Goal: Task Accomplishment & Management: Manage account settings

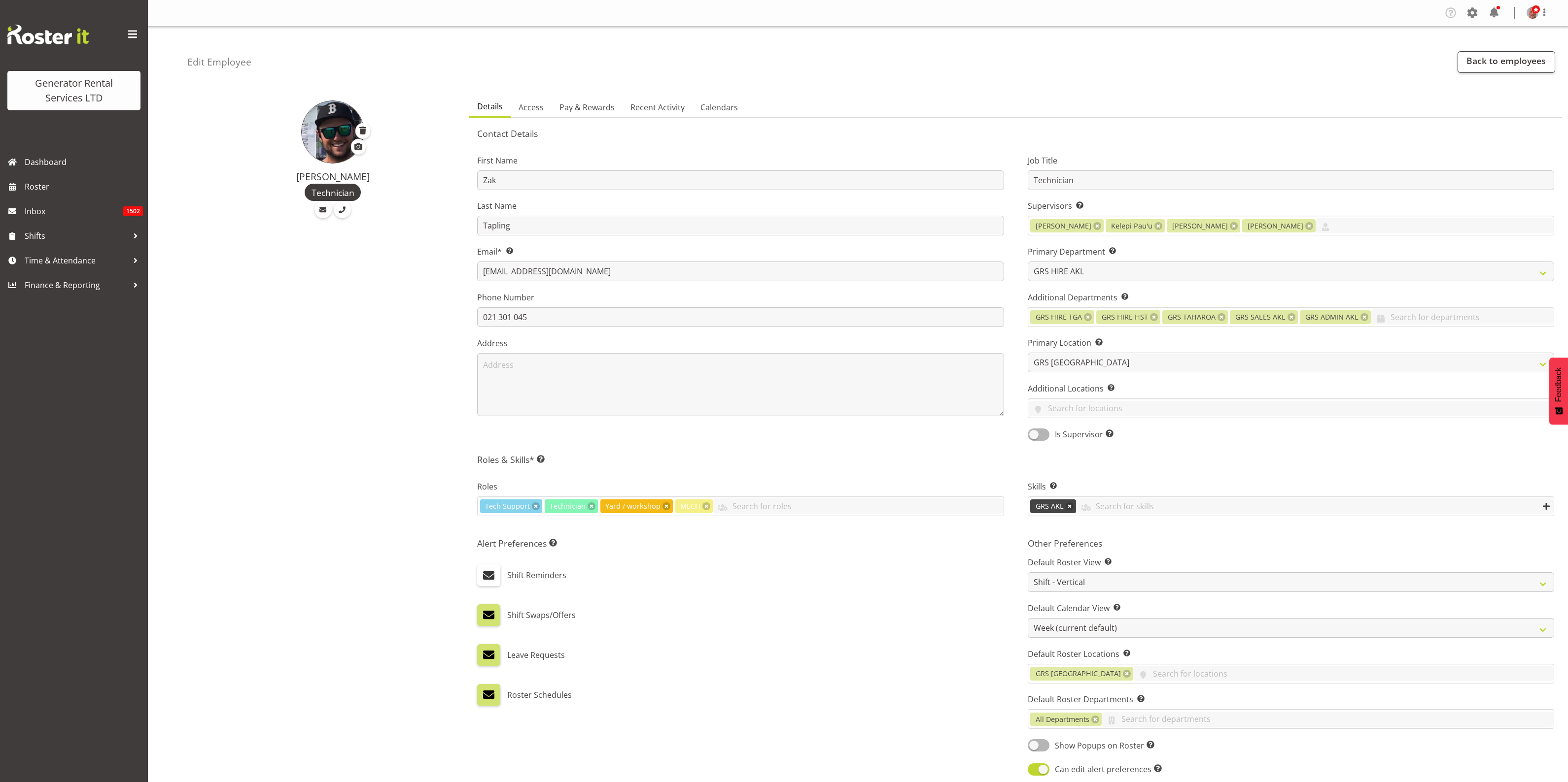
select select "20"
select select "shift"
select select "TimelineWeek"
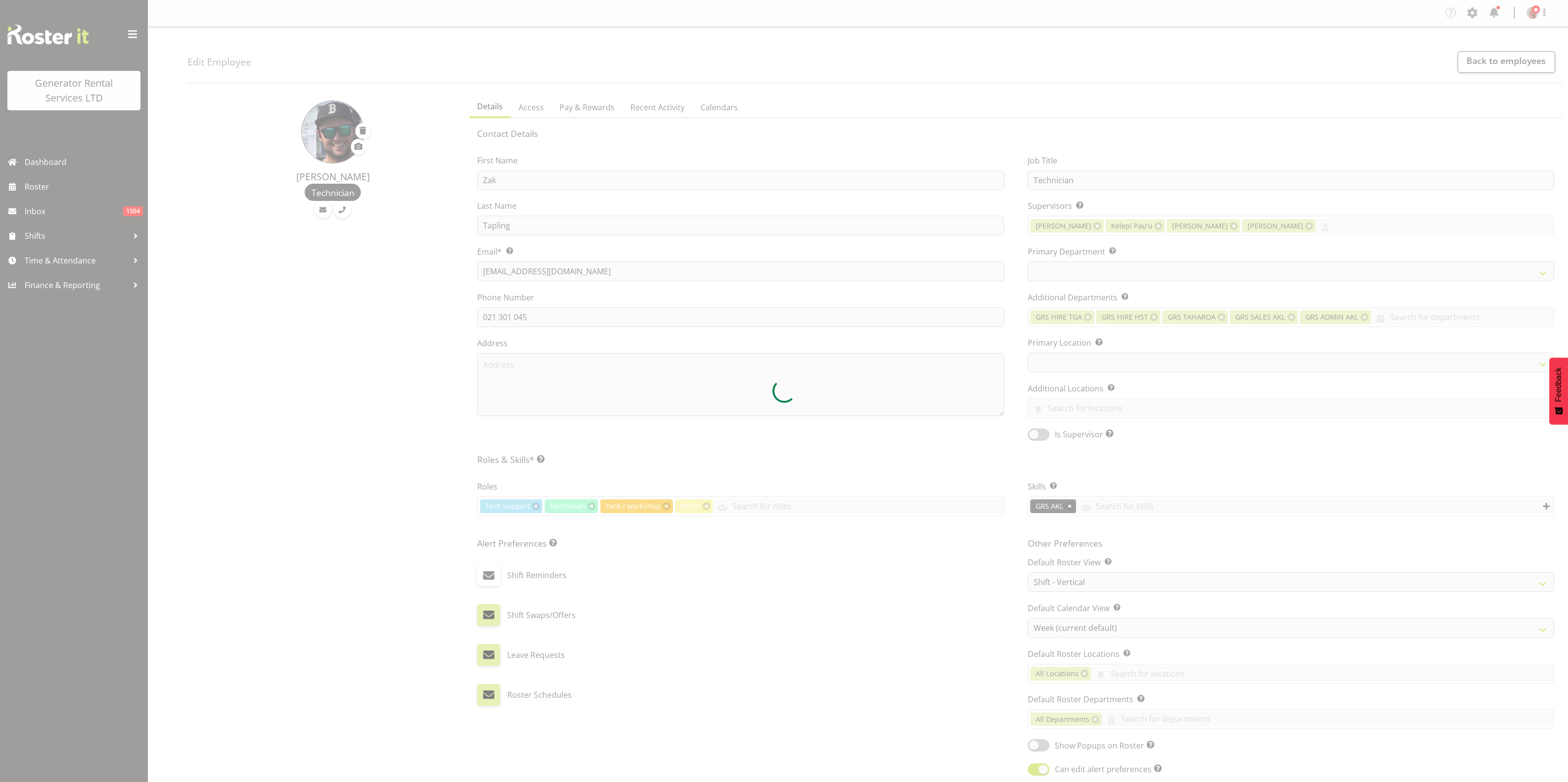
select select "shift"
select select "TimelineWeek"
select select
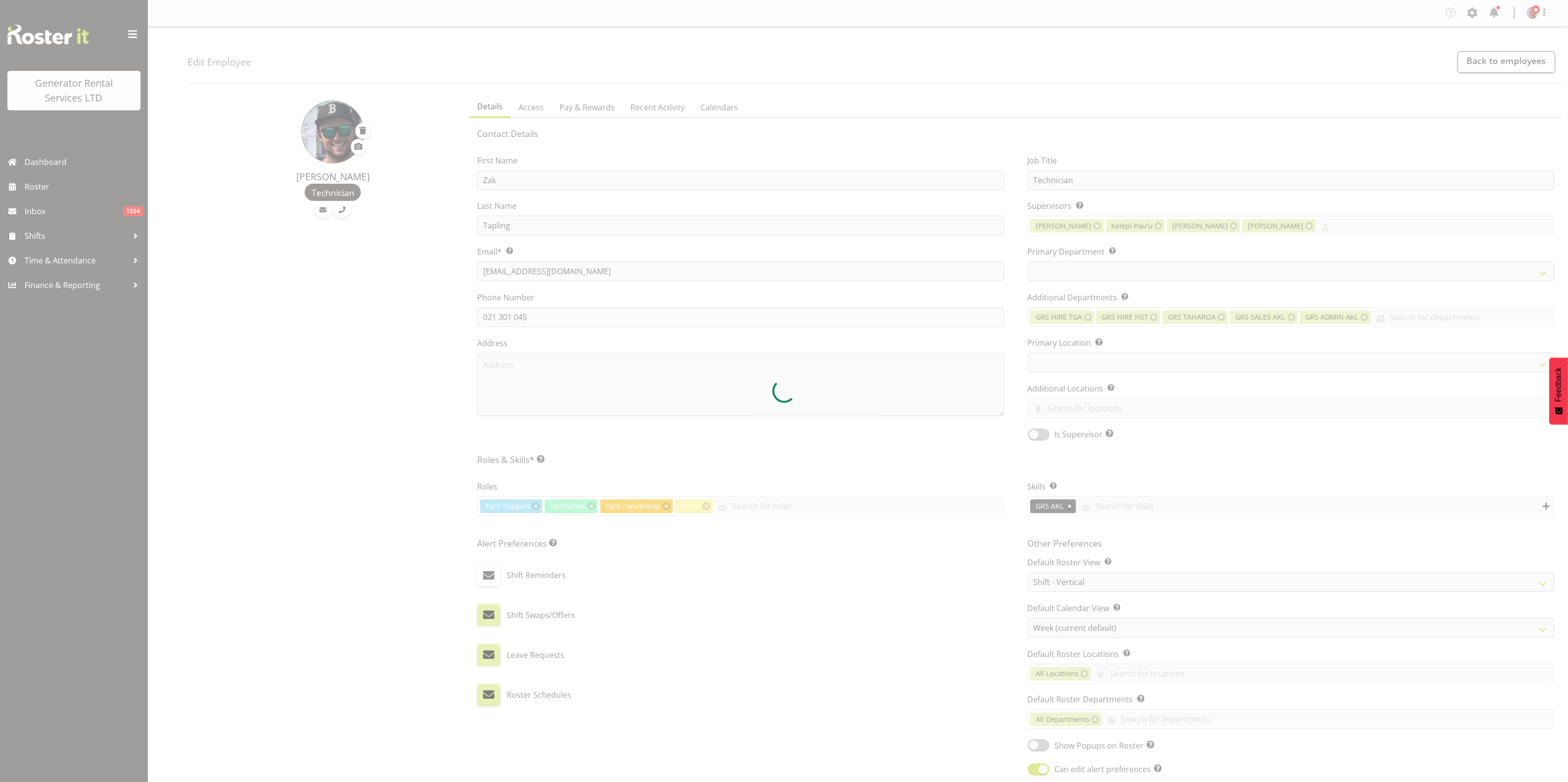
select select
select select "20"
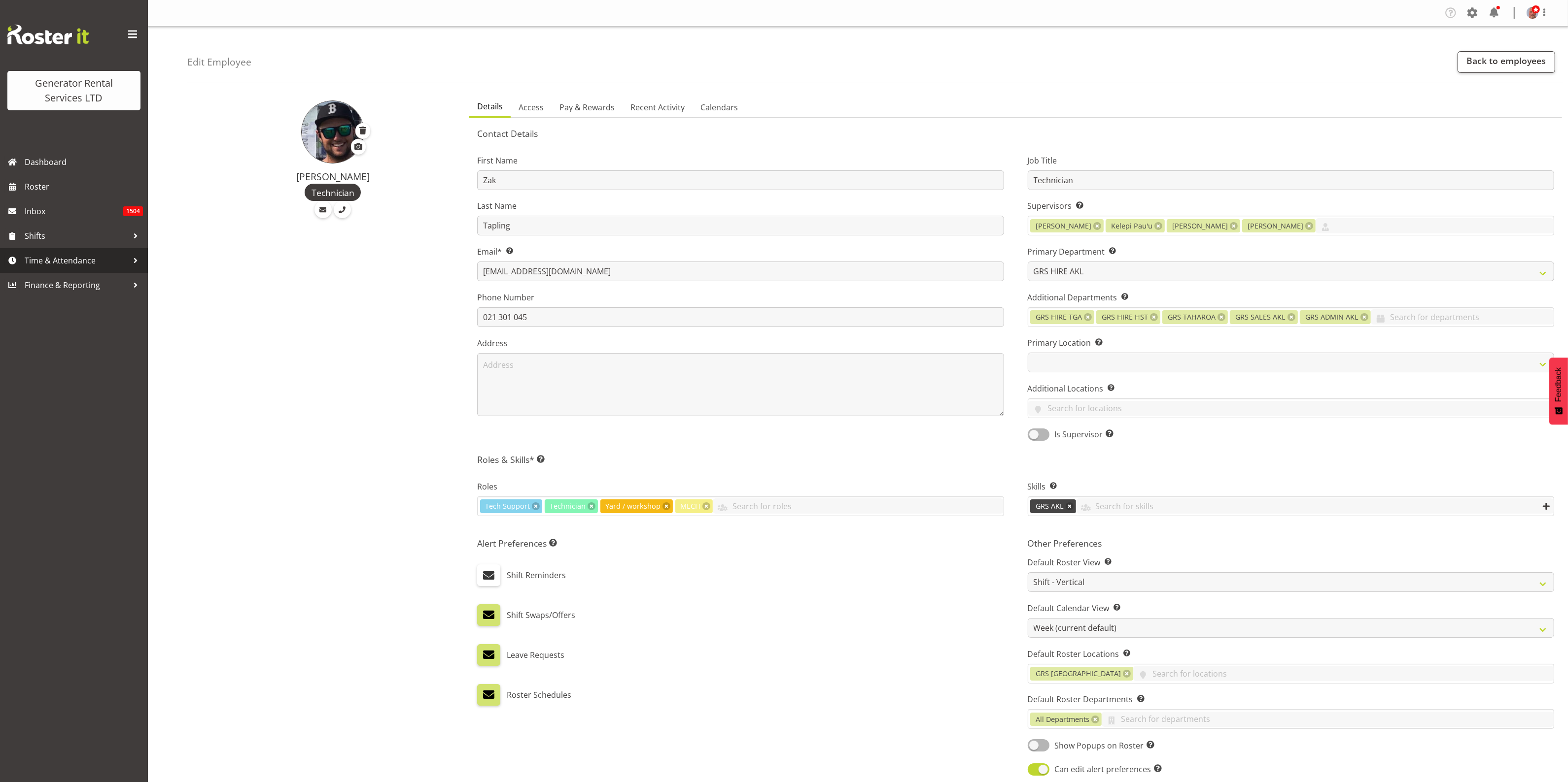
click at [50, 267] on span "Time & Attendance" at bounding box center [76, 261] width 103 height 15
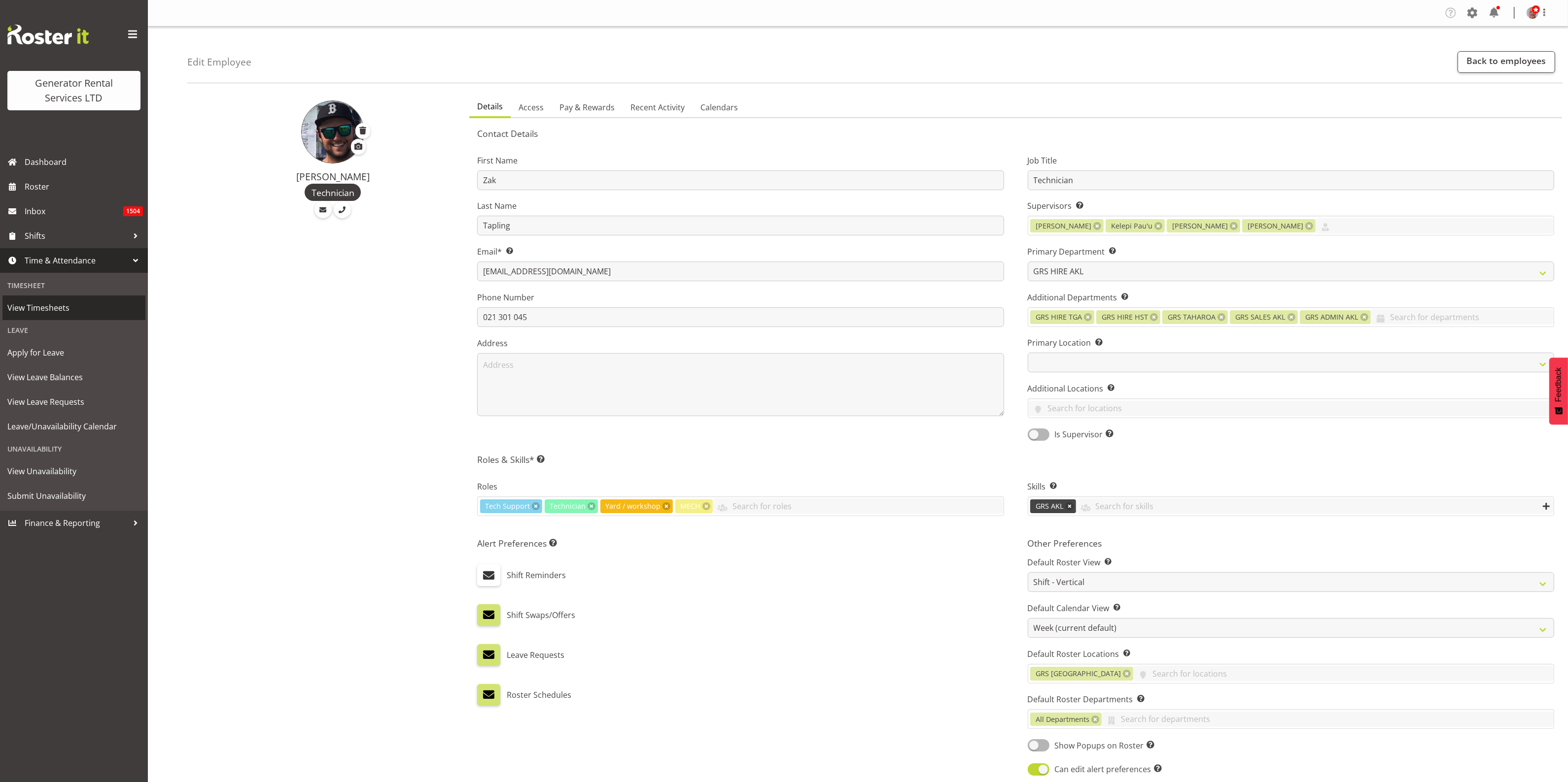
click at [55, 307] on span "View Timesheets" at bounding box center [73, 308] width 133 height 15
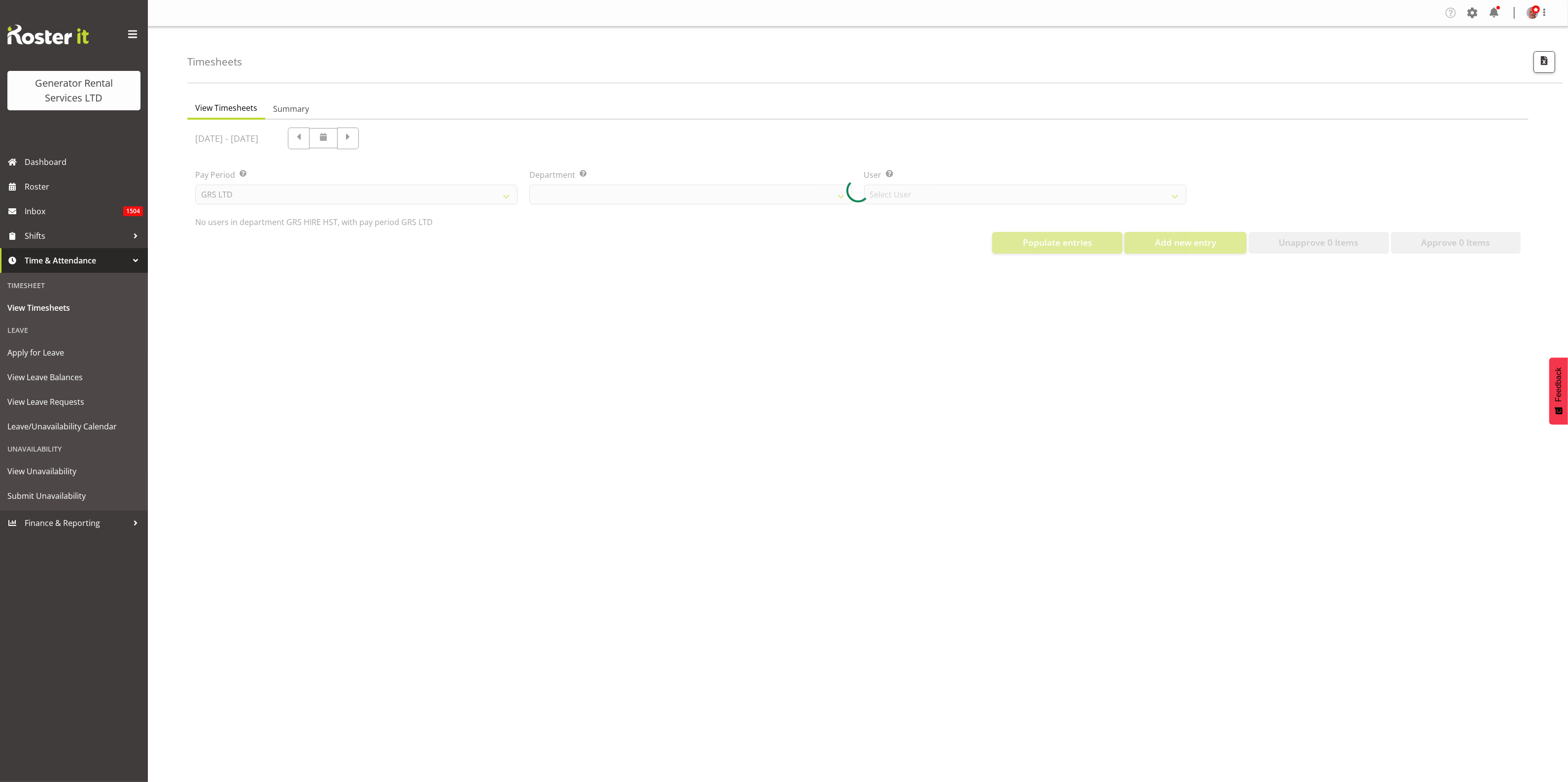
select select "22"
select select "149"
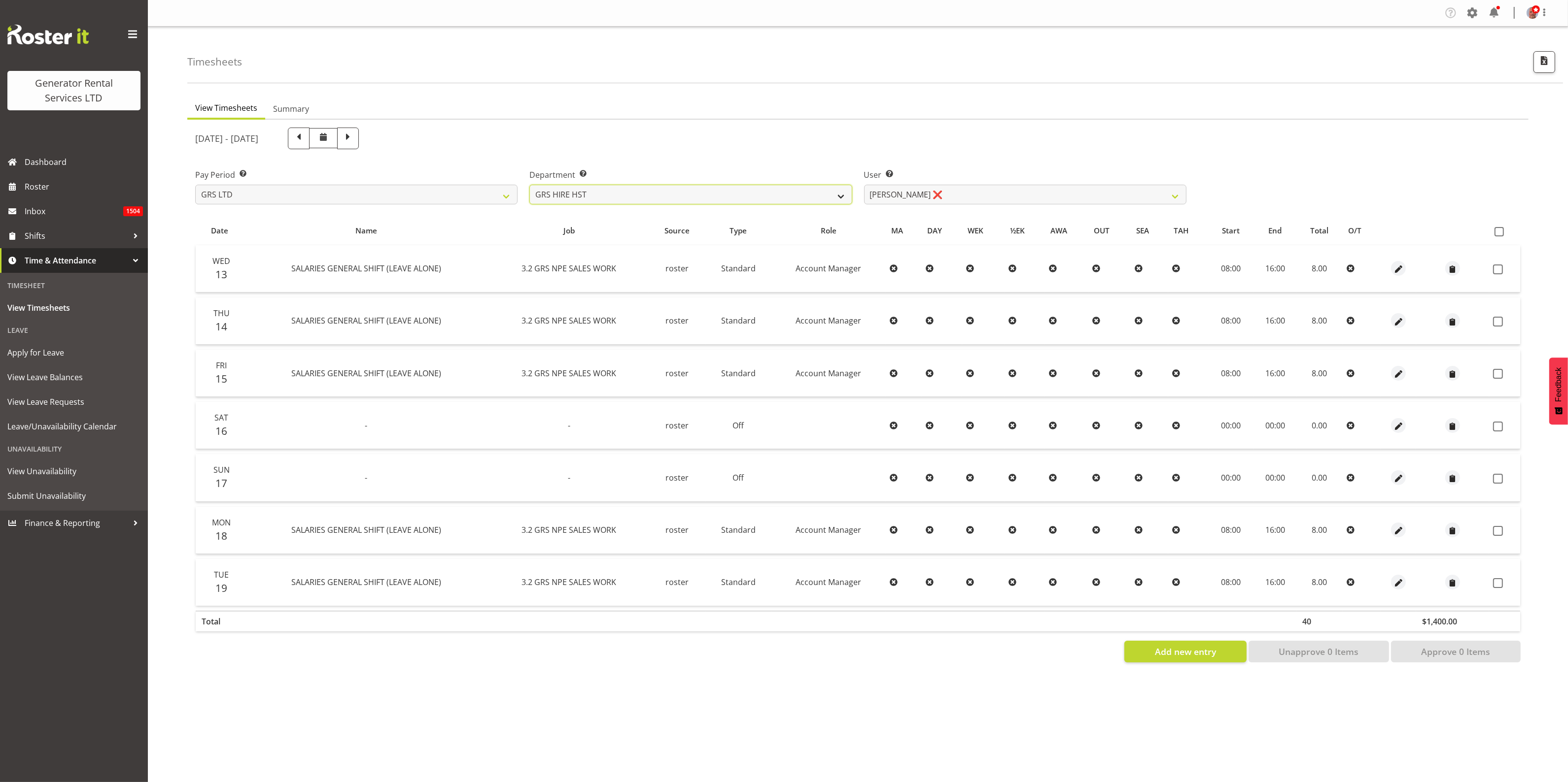
click at [691, 192] on select "GRS ADMIN AKL GRS ADMIN TGA GRS ENGINEERING AKL GRS HIRE AKL GRS HIRE HST GRS H…" at bounding box center [691, 195] width 322 height 20
select select "20"
click at [530, 185] on select "GRS ADMIN AKL GRS ADMIN TGA GRS ENGINEERING AKL GRS HIRE AKL GRS HIRE HST GRS H…" at bounding box center [691, 195] width 322 height 20
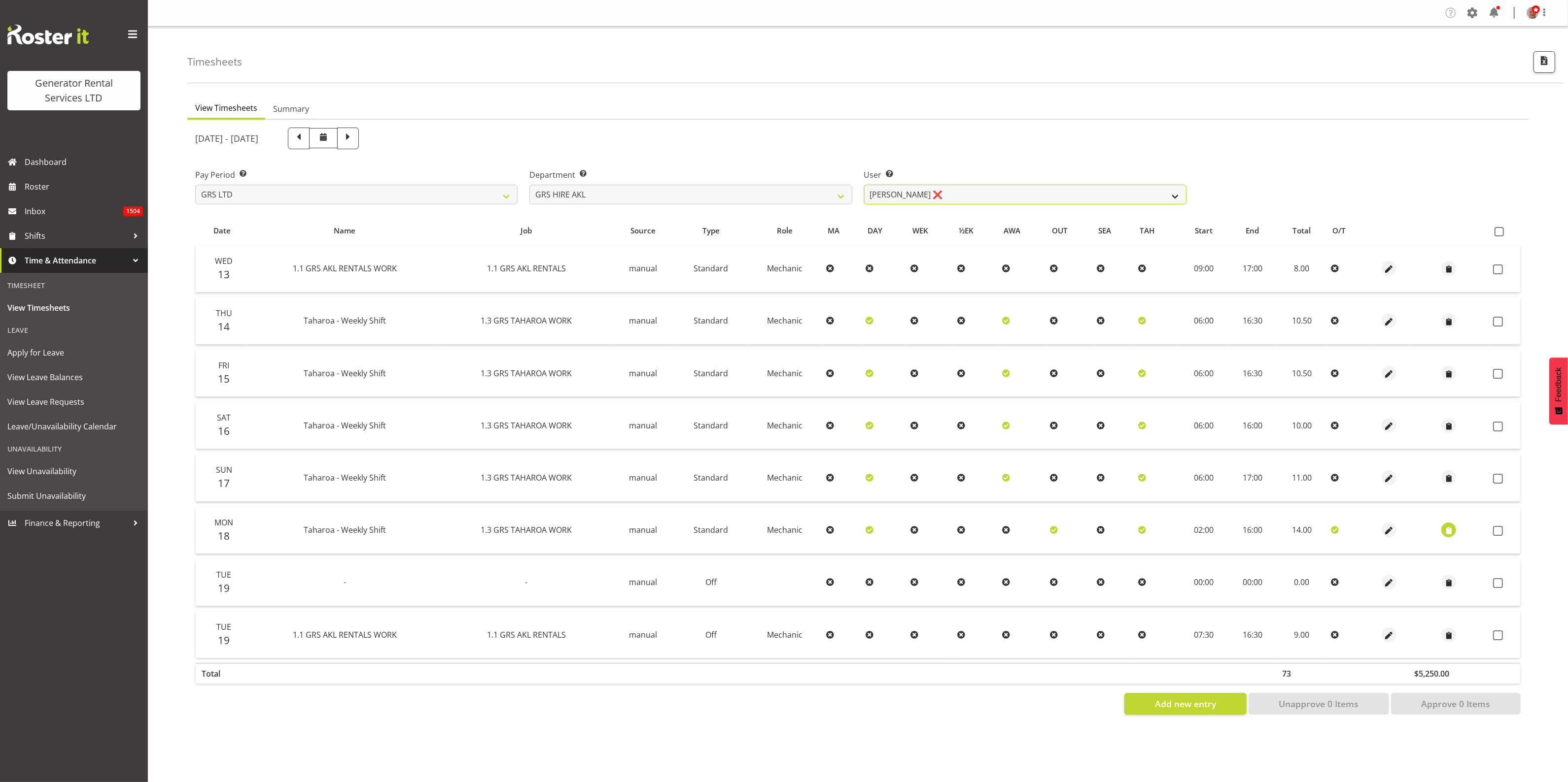
click at [972, 191] on select "[PERSON_NAME] ❌ [PERSON_NAME] ❌ [PERSON_NAME] ([GEOGRAPHIC_DATA]) Jordan ❌ [PER…" at bounding box center [1025, 195] width 322 height 20
select select "155"
click at [864, 185] on select "Aaron Naish ❌ Brandon Adonis ❌ Brendan (Paris) Jordan ❌ Caleb Phillips ❌ Carl S…" at bounding box center [1025, 195] width 322 height 20
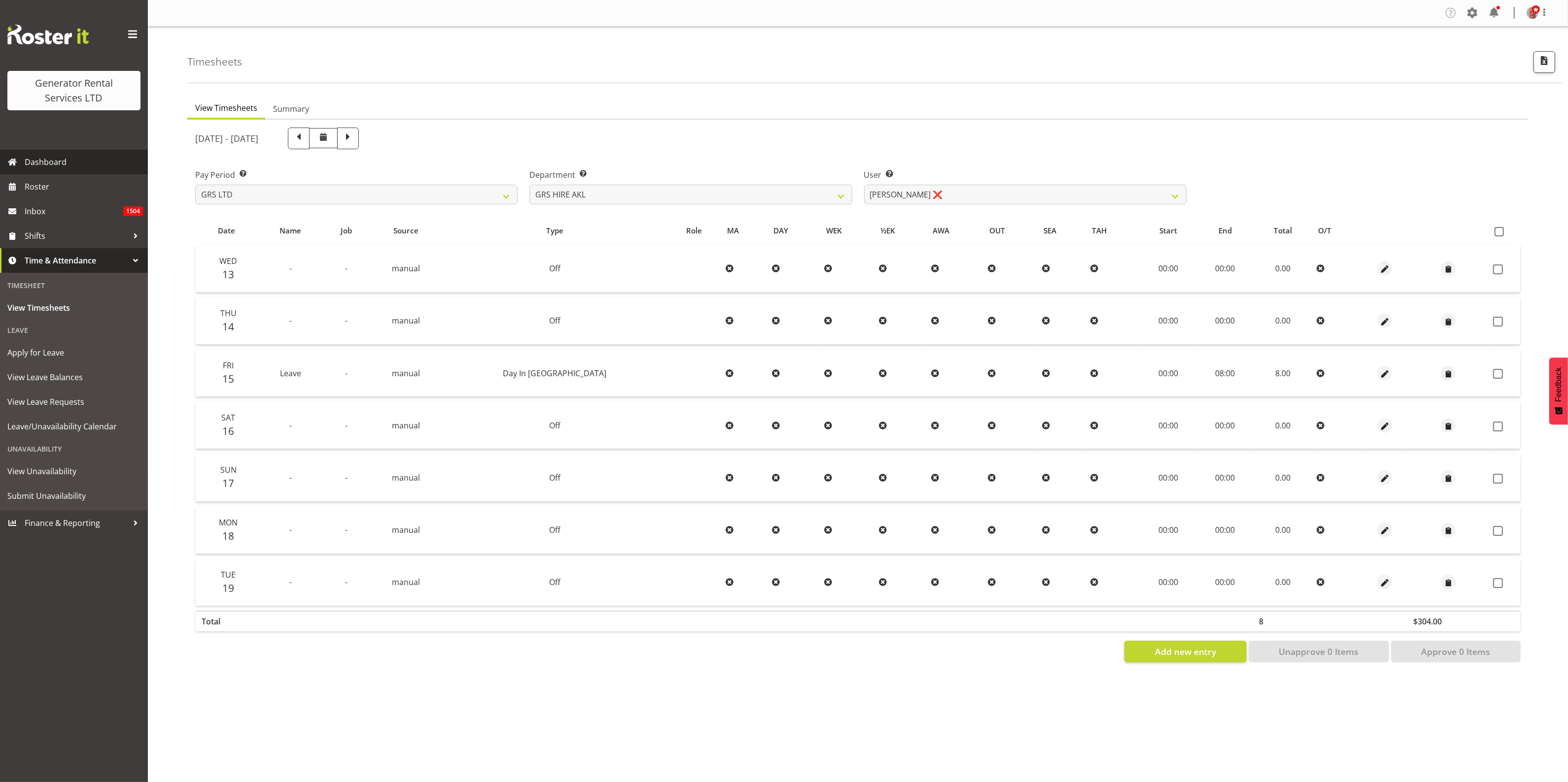
click at [35, 158] on span "Dashboard" at bounding box center [83, 162] width 118 height 15
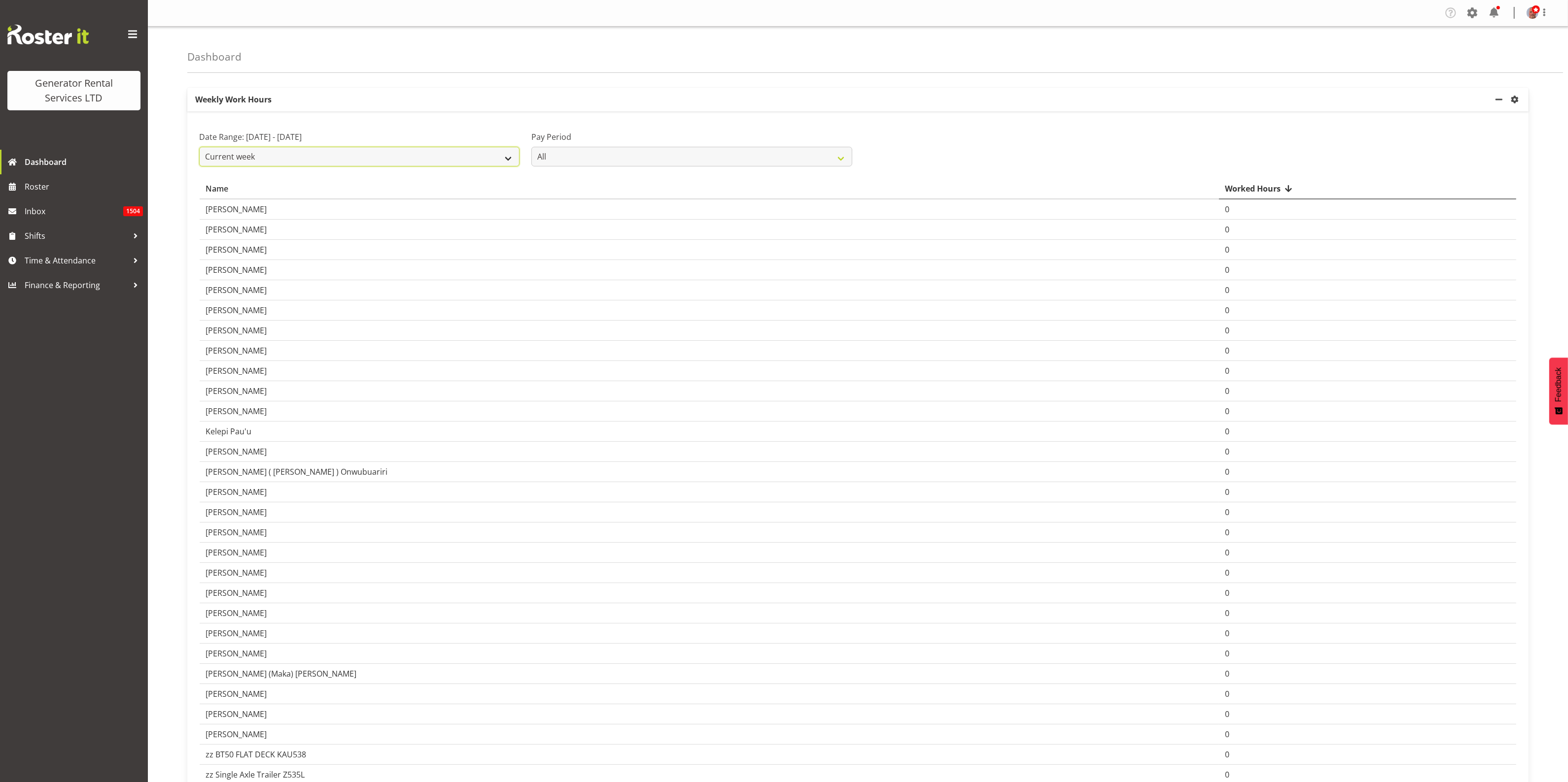
click at [393, 155] on select "Current week Last week Current Month Last Month Last 30 days" at bounding box center [359, 157] width 320 height 20
select select "last_week"
click at [199, 147] on select "Current week Last week Current Month Last Month Last 30 days" at bounding box center [359, 157] width 320 height 20
click at [68, 264] on span "Time & Attendance" at bounding box center [76, 261] width 103 height 15
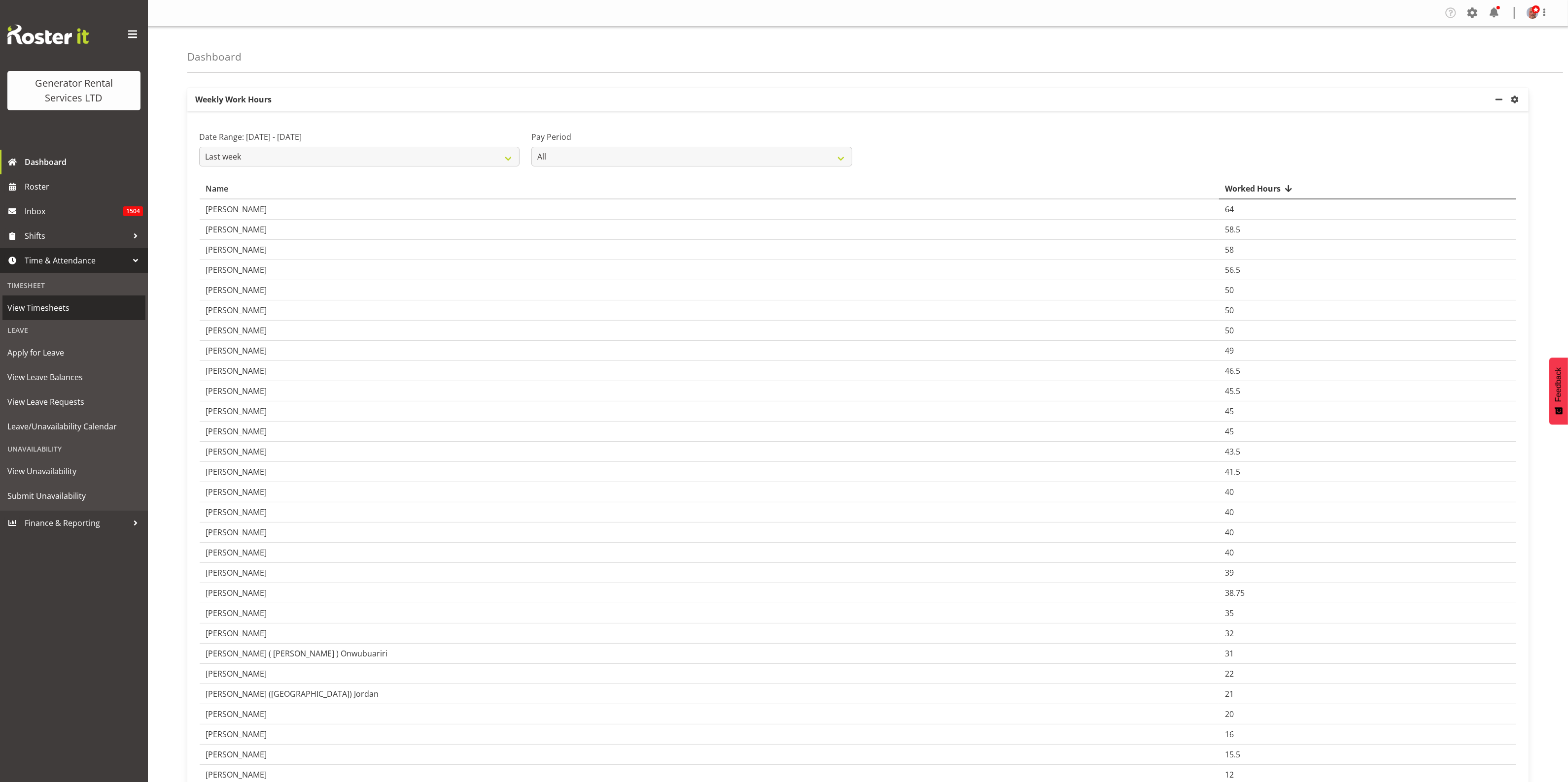
click at [43, 309] on span "View Timesheets" at bounding box center [73, 308] width 133 height 15
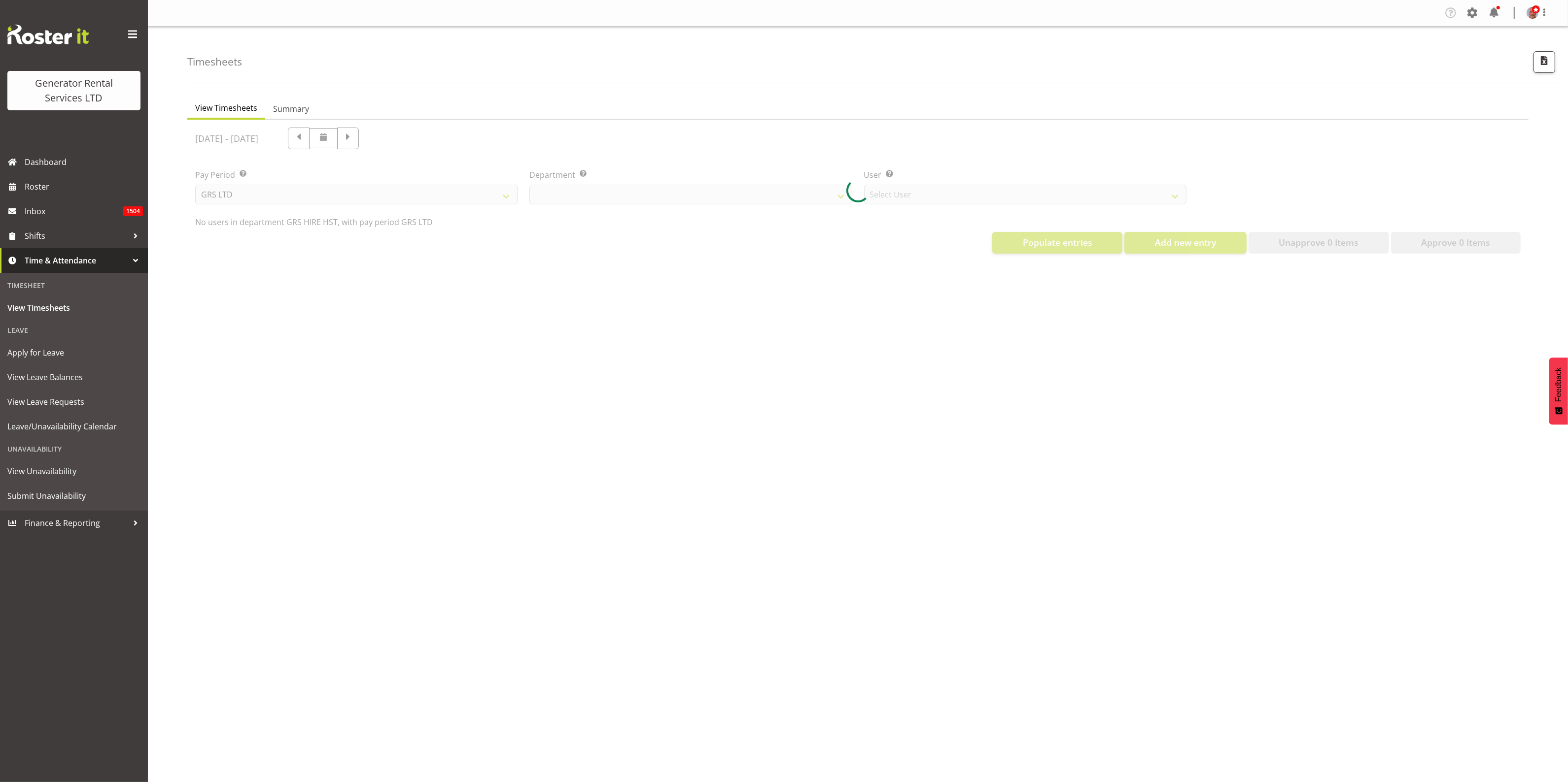
select select "22"
select select "149"
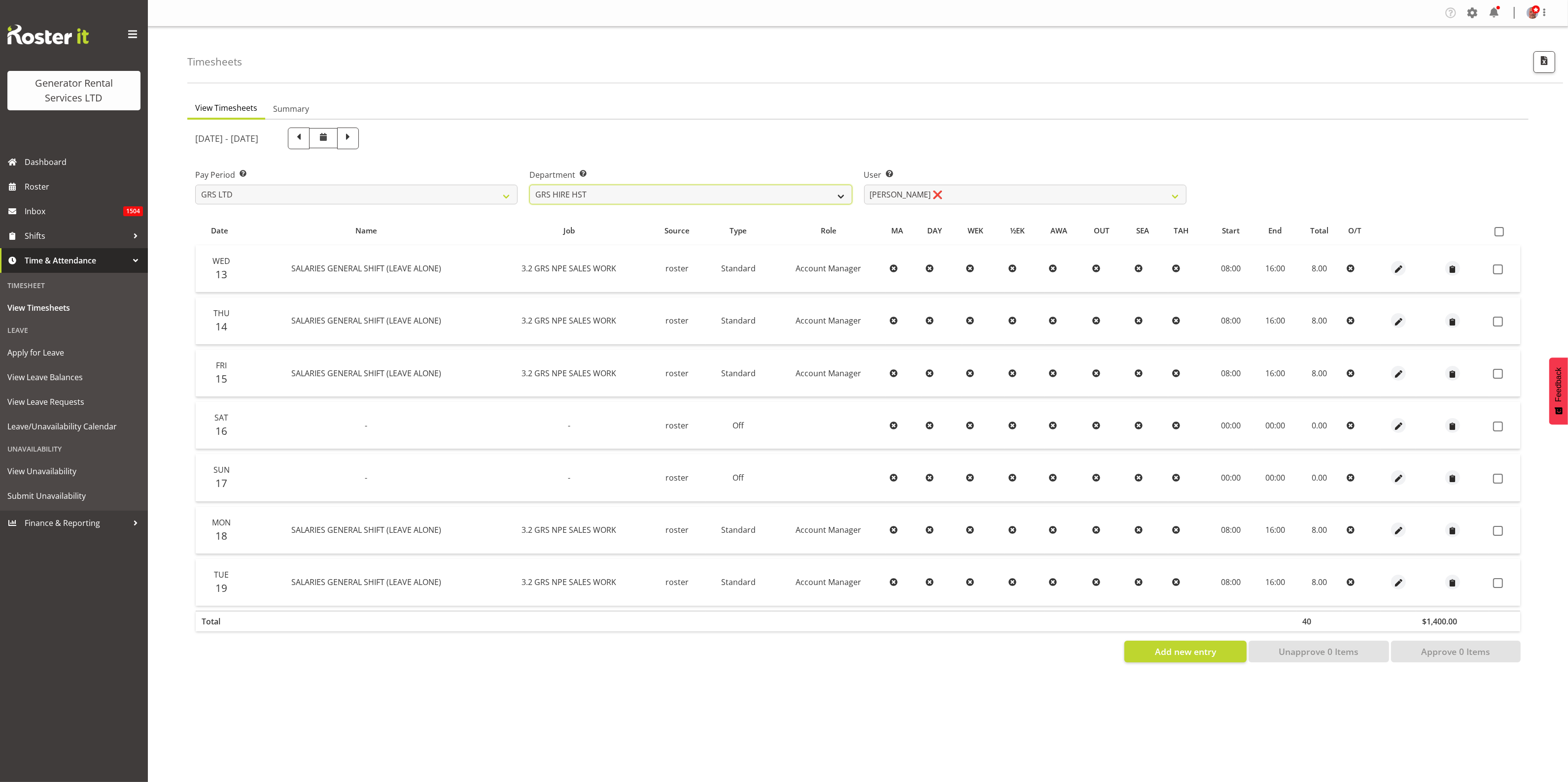
click at [634, 195] on select "GRS ADMIN AKL GRS ADMIN TGA GRS ENGINEERING AKL GRS HIRE AKL GRS HIRE HST GRS H…" at bounding box center [691, 195] width 322 height 20
select select "20"
click at [530, 185] on select "GRS ADMIN AKL GRS ADMIN TGA GRS ENGINEERING AKL GRS HIRE AKL GRS HIRE HST GRS H…" at bounding box center [691, 195] width 322 height 20
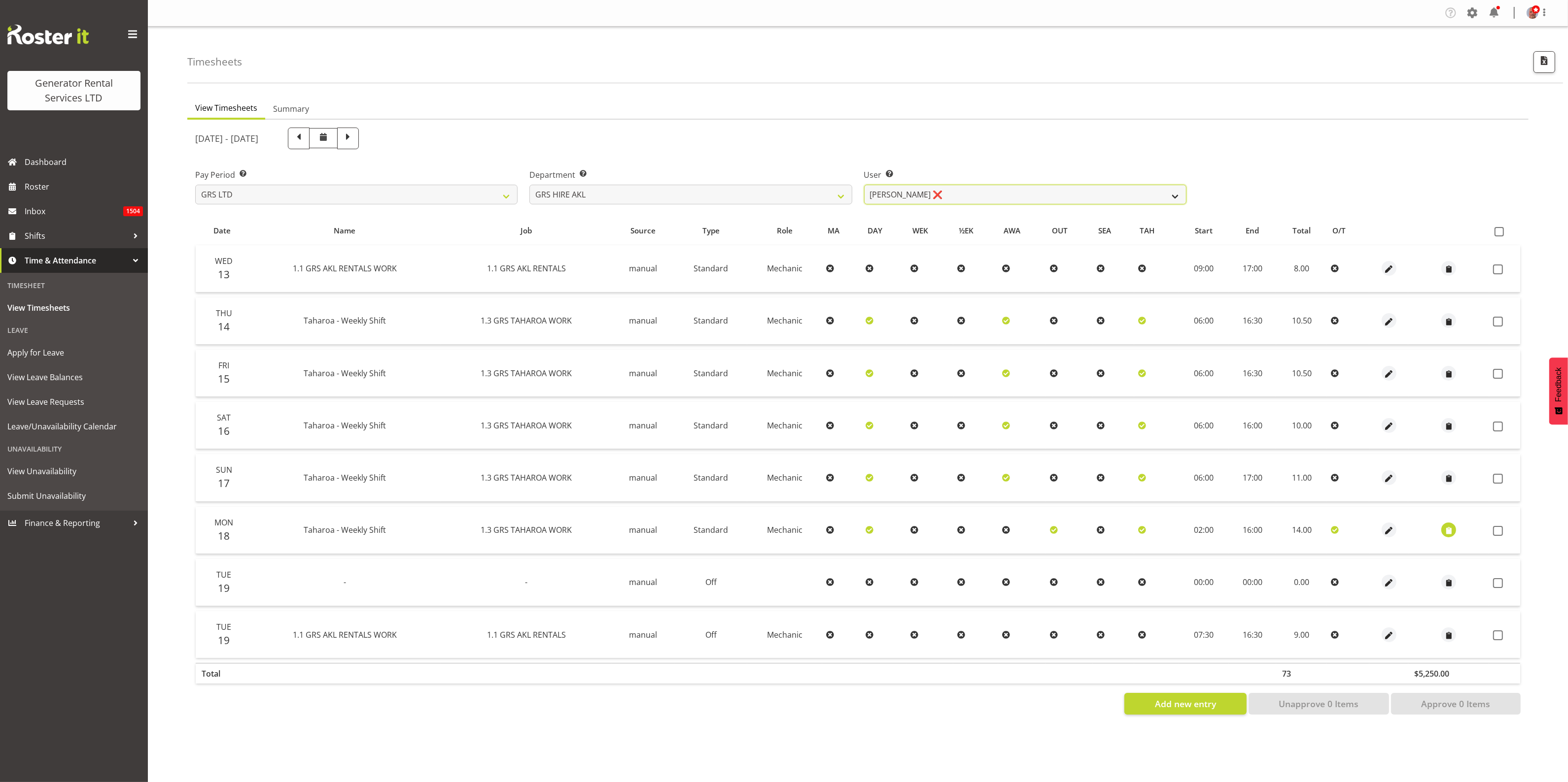
click at [1002, 192] on select "Aaron Naish ❌ Brandon Adonis ❌ Brendan (Paris) Jordan ❌ Caleb Phillips ❌ Carl S…" at bounding box center [1025, 195] width 322 height 20
click at [864, 185] on select "Aaron Naish ❌ Brandon Adonis ❌ Brendan (Paris) Jordan ❌ Caleb Phillips ❌ Carl S…" at bounding box center [1025, 195] width 322 height 20
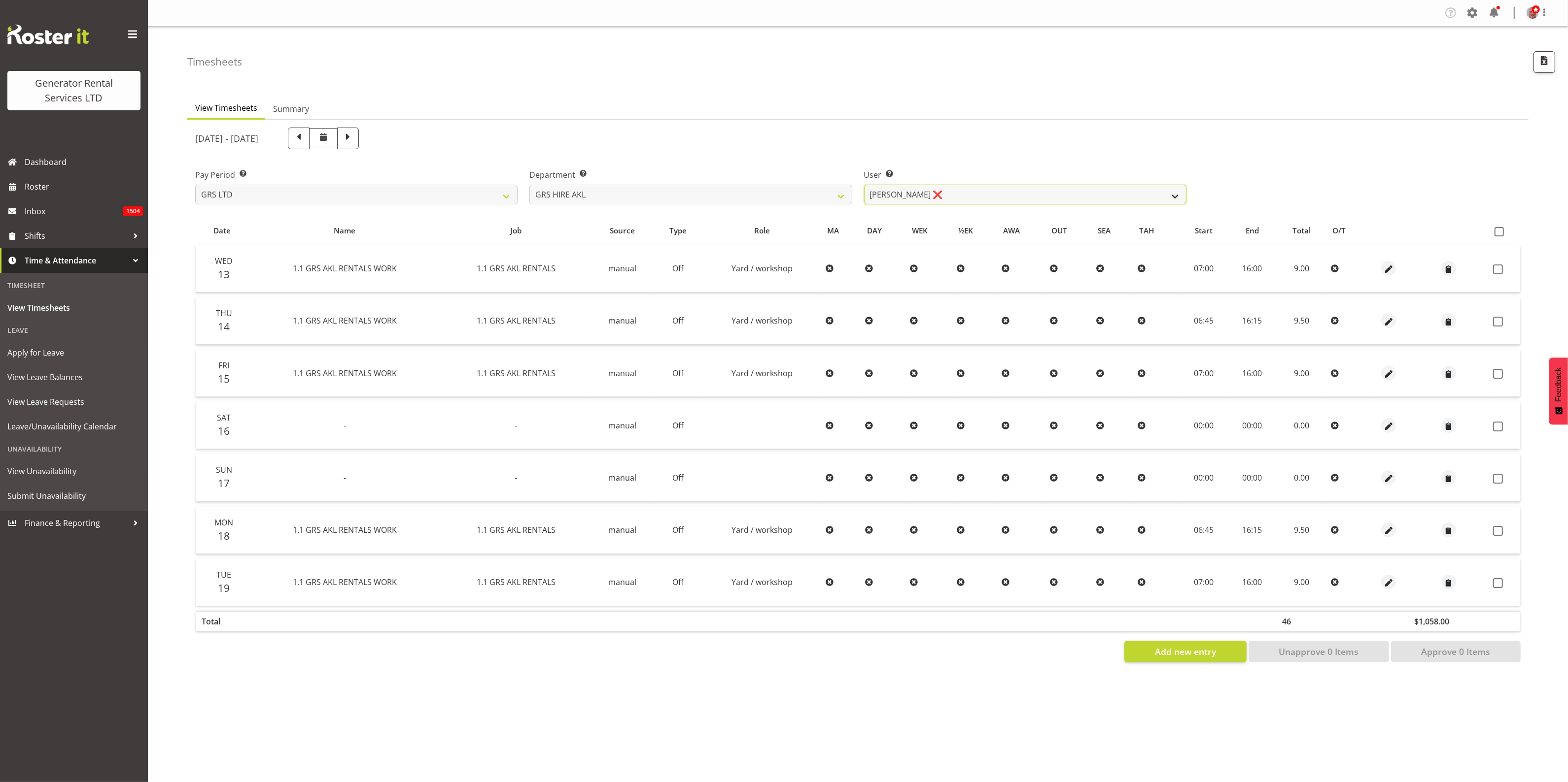
click at [997, 197] on select "Aaron Naish ❌ Brandon Adonis ❌ Brendan (Paris) Jordan ❌ Caleb Phillips ❌ Carl S…" at bounding box center [1025, 195] width 322 height 20
click at [864, 185] on select "Aaron Naish ❌ Brandon Adonis ❌ Brendan (Paris) Jordan ❌ Caleb Phillips ❌ Carl S…" at bounding box center [1025, 195] width 322 height 20
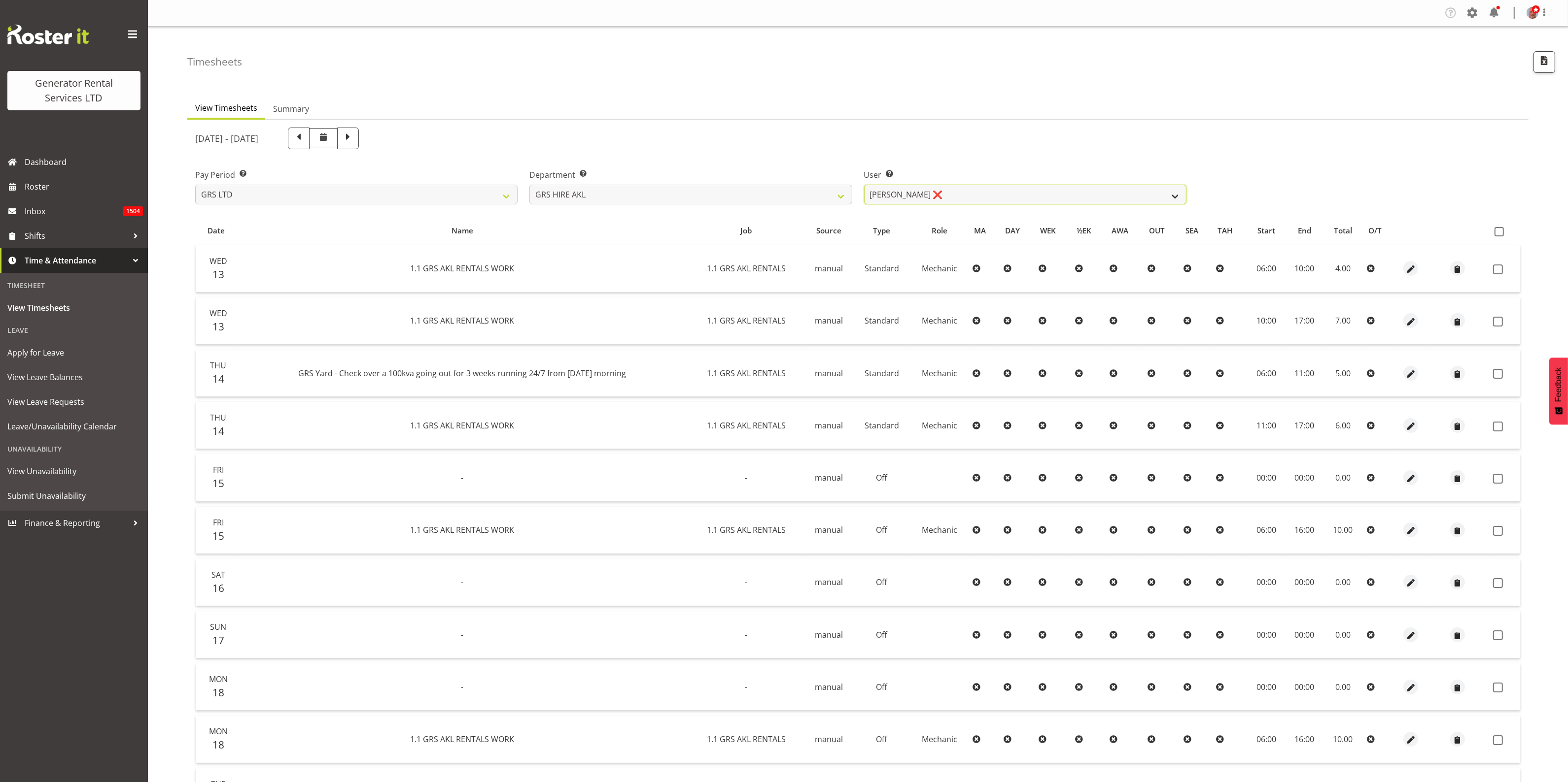
click at [1000, 190] on select "Aaron Naish ❌ Brandon Adonis ❌ Brendan (Paris) Jordan ❌ Caleb Phillips ❌ Carl S…" at bounding box center [1025, 195] width 322 height 20
click at [864, 185] on select "Aaron Naish ❌ Brandon Adonis ❌ Brendan (Paris) Jordan ❌ Caleb Phillips ❌ Carl S…" at bounding box center [1025, 195] width 322 height 20
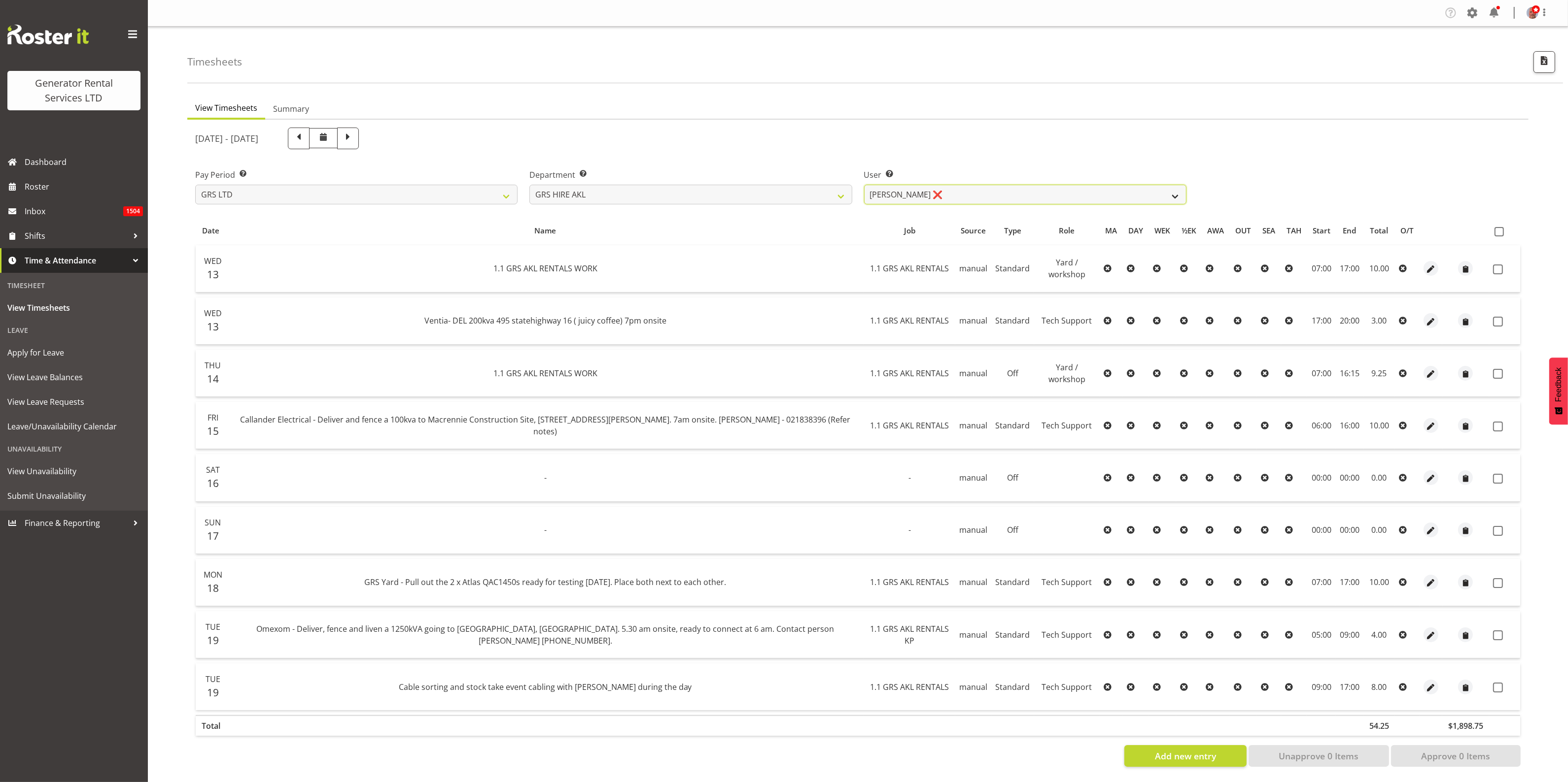
click at [1022, 193] on select "Aaron Naish ❌ Brandon Adonis ❌ Brendan (Paris) Jordan ❌ Caleb Phillips ❌ Carl S…" at bounding box center [1025, 195] width 322 height 20
click at [864, 185] on select "Aaron Naish ❌ Brandon Adonis ❌ Brendan (Paris) Jordan ❌ Caleb Phillips ❌ Carl S…" at bounding box center [1025, 195] width 322 height 20
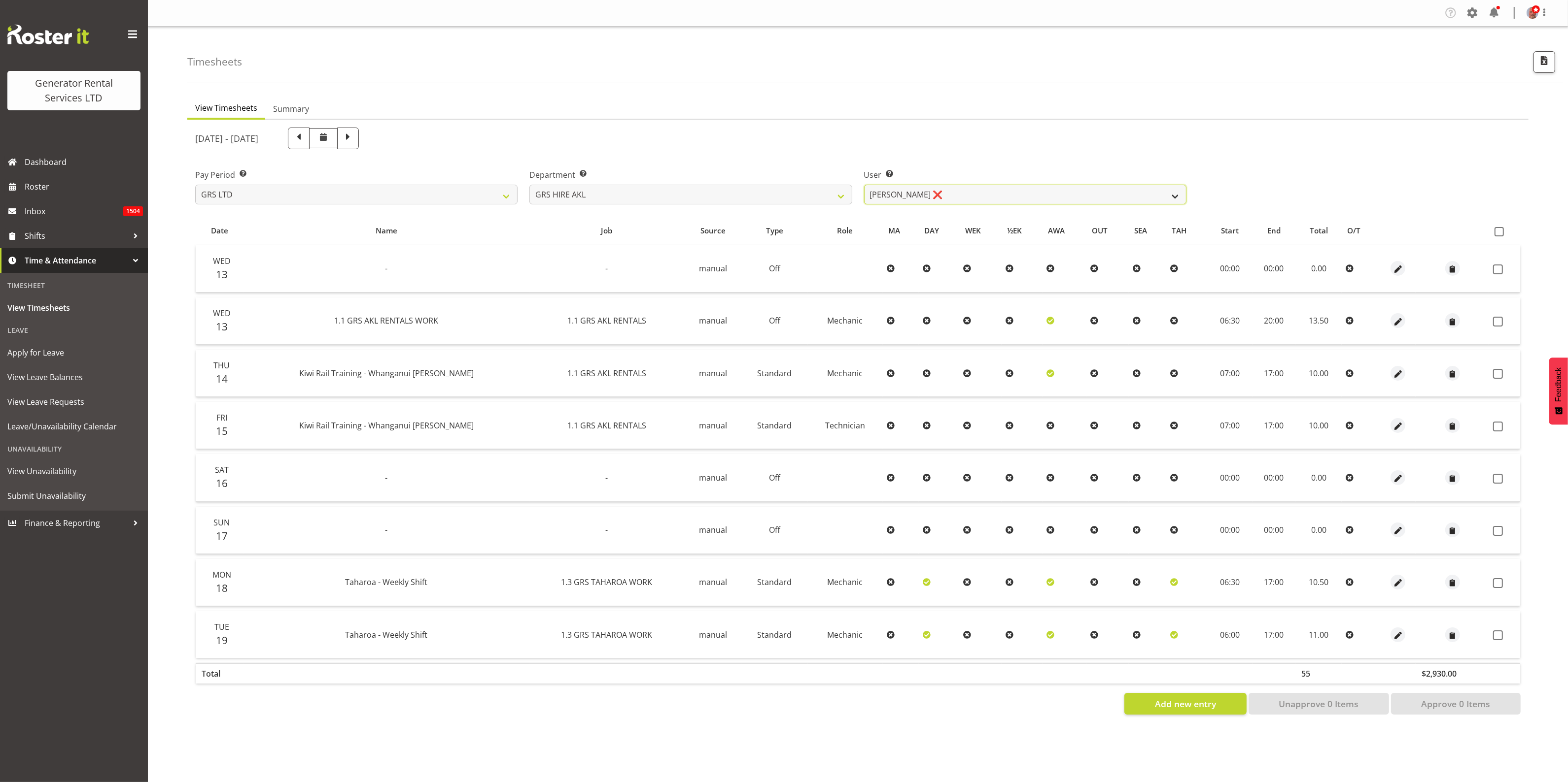
click at [1034, 191] on select "Aaron Naish ❌ Brandon Adonis ❌ Brendan (Paris) Jordan ❌ Caleb Phillips ❌ Carl S…" at bounding box center [1025, 195] width 322 height 20
click at [1289, 140] on div "[DATE] - [DATE]" at bounding box center [858, 138] width 1337 height 34
click at [905, 199] on select "Aaron Naish ❌ Brandon Adonis ❌ Brendan (Paris) Jordan ❌ Caleb Phillips ❌ Carl S…" at bounding box center [1025, 195] width 322 height 20
click at [864, 185] on select "Aaron Naish ❌ Brandon Adonis ❌ Brendan (Paris) Jordan ❌ Caleb Phillips ❌ Carl S…" at bounding box center [1025, 195] width 322 height 20
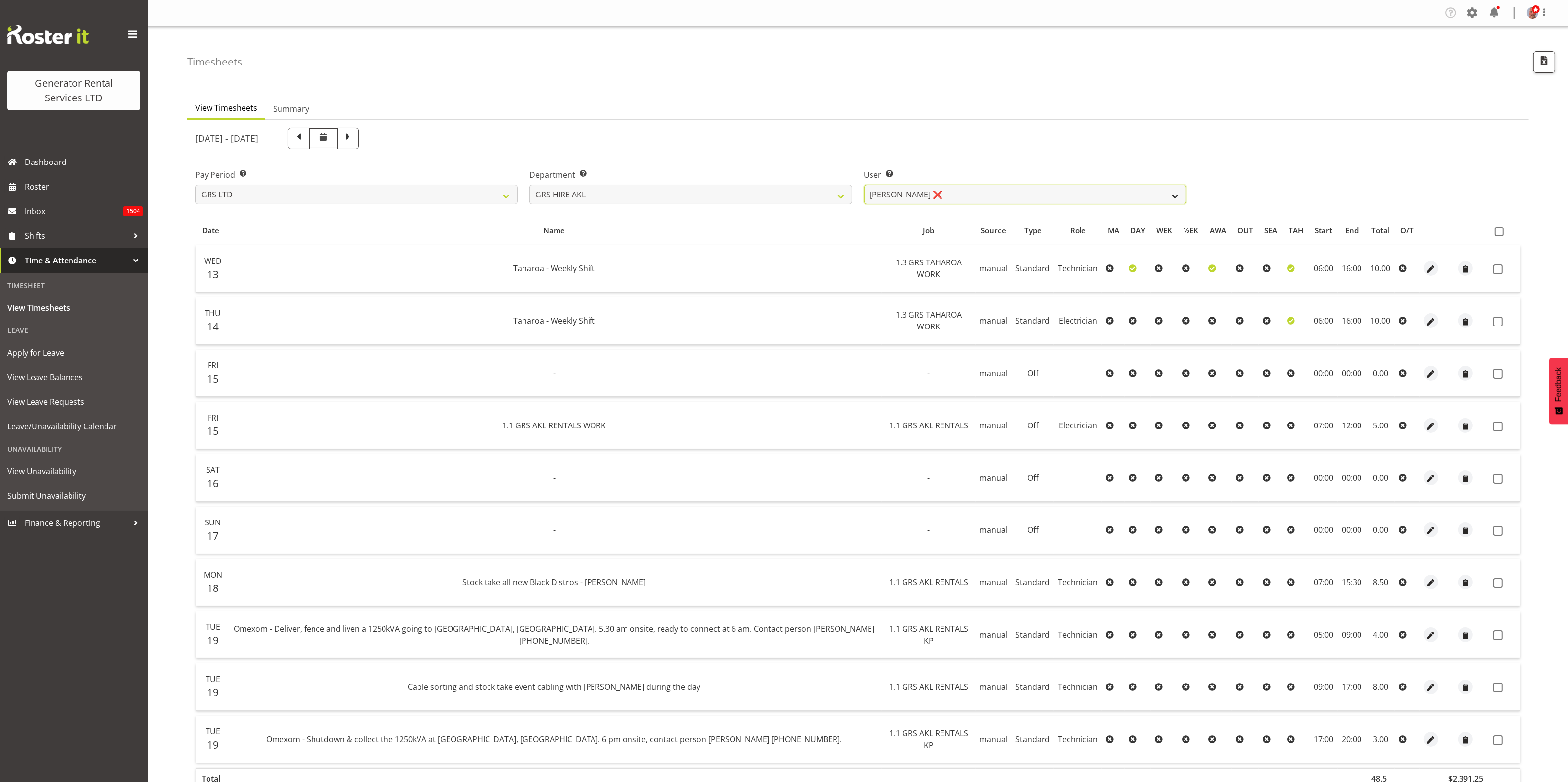
click at [969, 190] on select "Aaron Naish ❌ Brandon Adonis ❌ Brendan (Paris) Jordan ❌ Caleb Phillips ❌ Carl S…" at bounding box center [1025, 195] width 322 height 20
click at [1285, 140] on div "[DATE] - [DATE]" at bounding box center [858, 138] width 1337 height 34
click at [808, 145] on div "[DATE] - [DATE]" at bounding box center [691, 138] width 991 height 21
click at [794, 193] on select "GRS ADMIN AKL GRS ADMIN TGA GRS ENGINEERING AKL GRS HIRE AKL GRS HIRE HST GRS H…" at bounding box center [691, 195] width 322 height 20
click at [937, 193] on select "Aaron Naish ❌ Brandon Adonis ❌ Brendan (Paris) Jordan ❌ Caleb Phillips ❌ Carl S…" at bounding box center [1025, 195] width 322 height 20
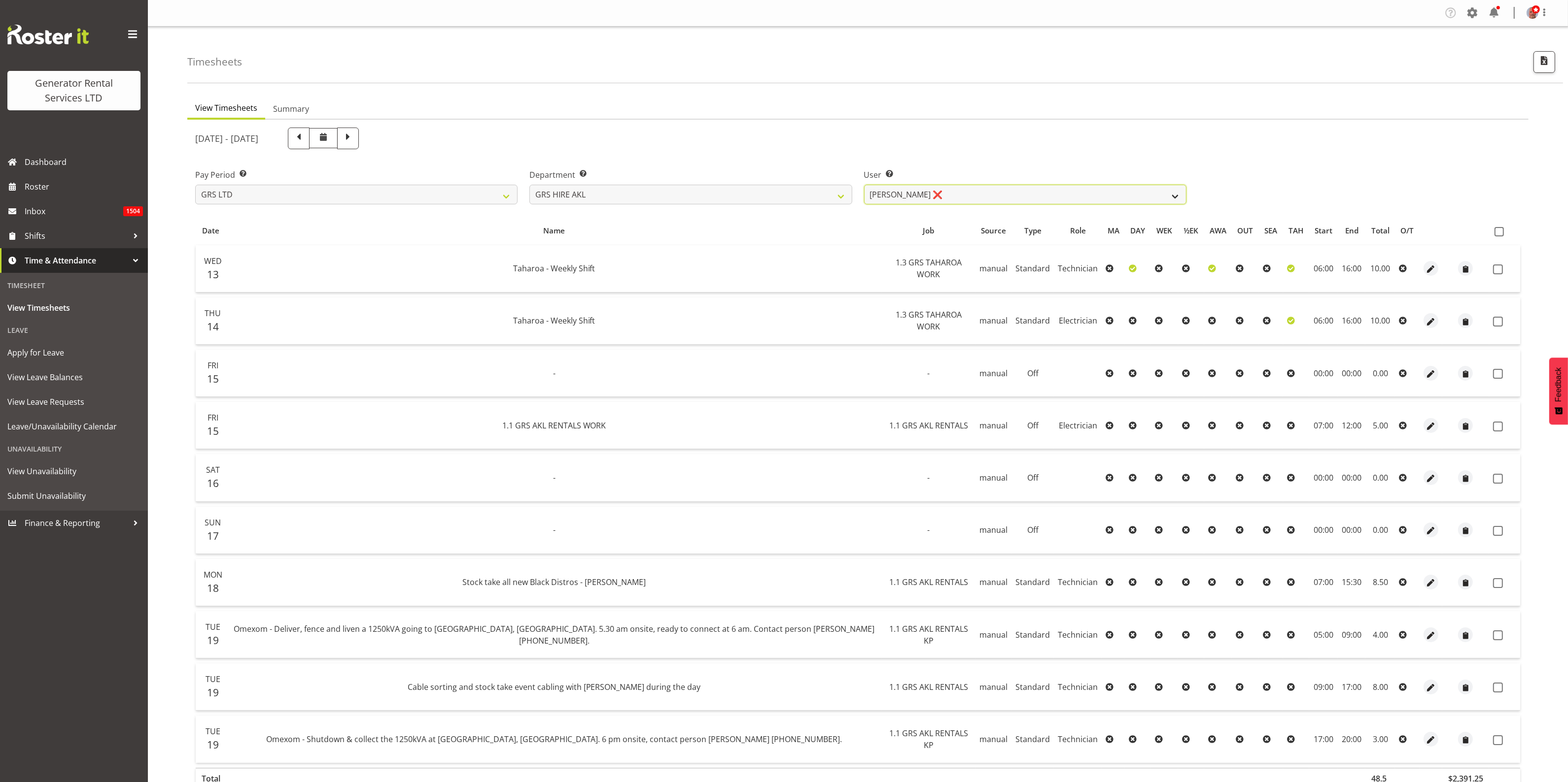
select select "155"
click at [864, 185] on select "Aaron Naish ❌ Brandon Adonis ❌ Brendan (Paris) Jordan ❌ Caleb Phillips ❌ Carl S…" at bounding box center [1025, 195] width 322 height 20
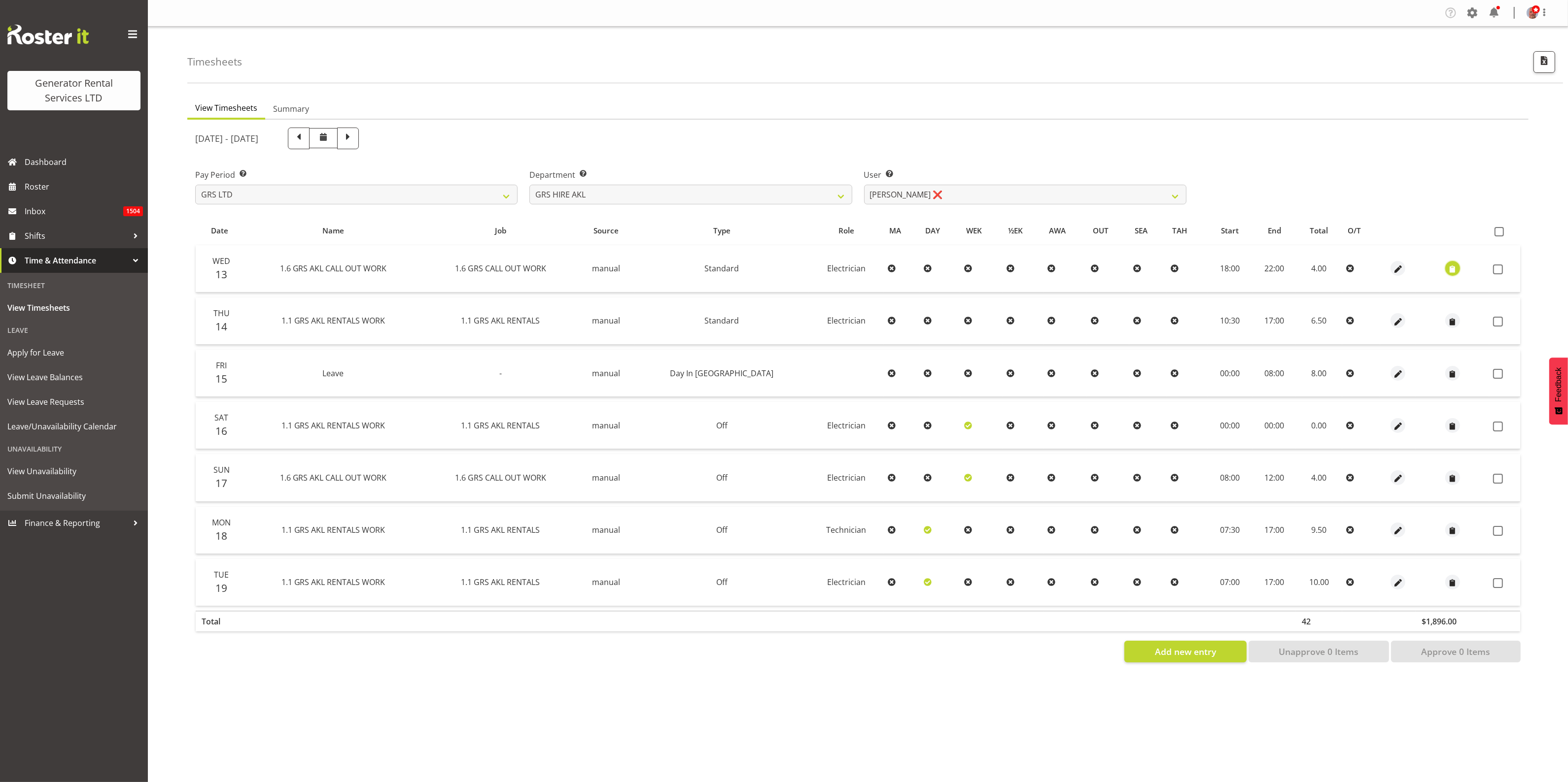
click at [1450, 269] on span "button" at bounding box center [1452, 269] width 12 height 12
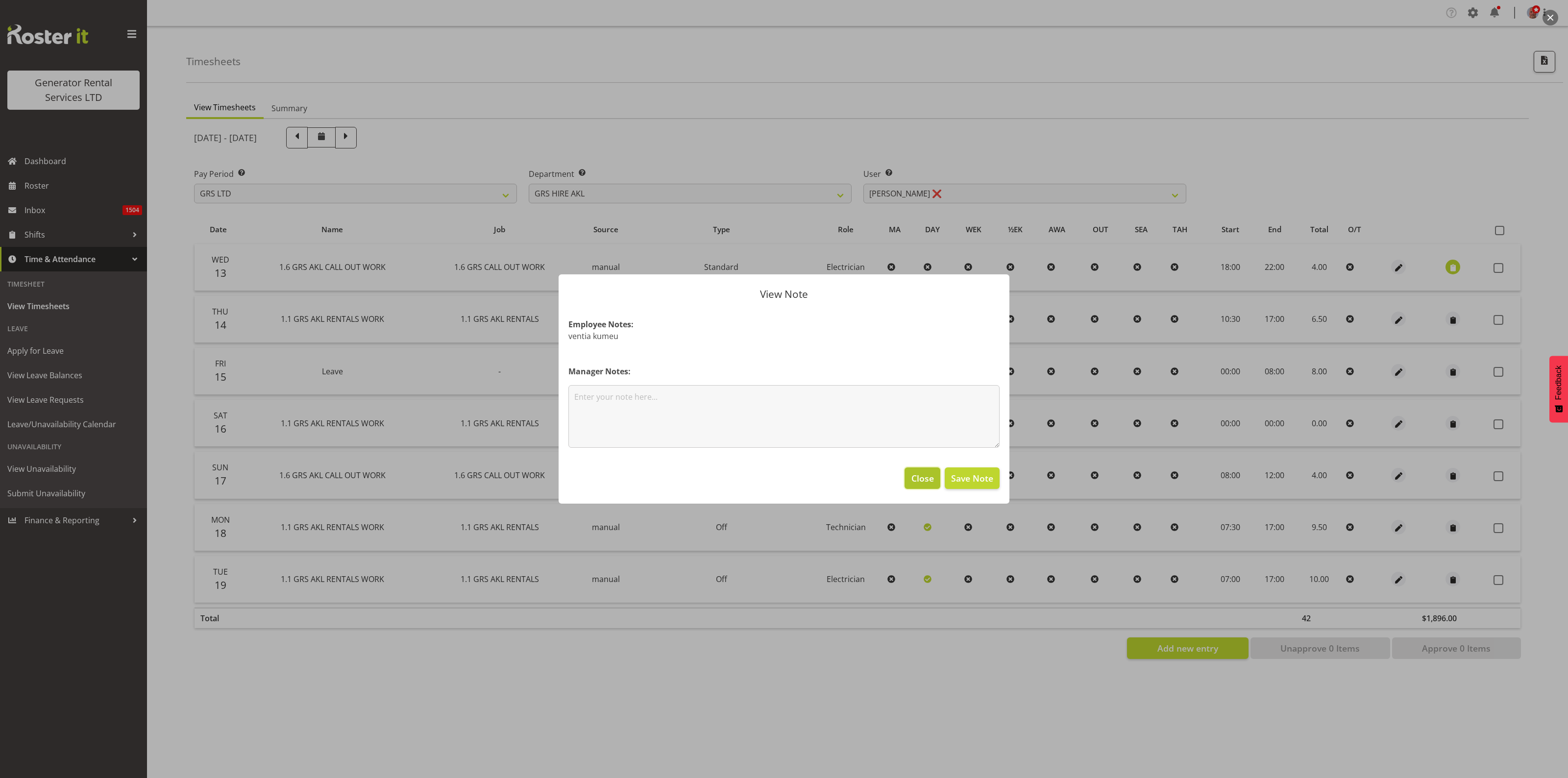
click at [924, 481] on span "Close" at bounding box center [922, 478] width 23 height 13
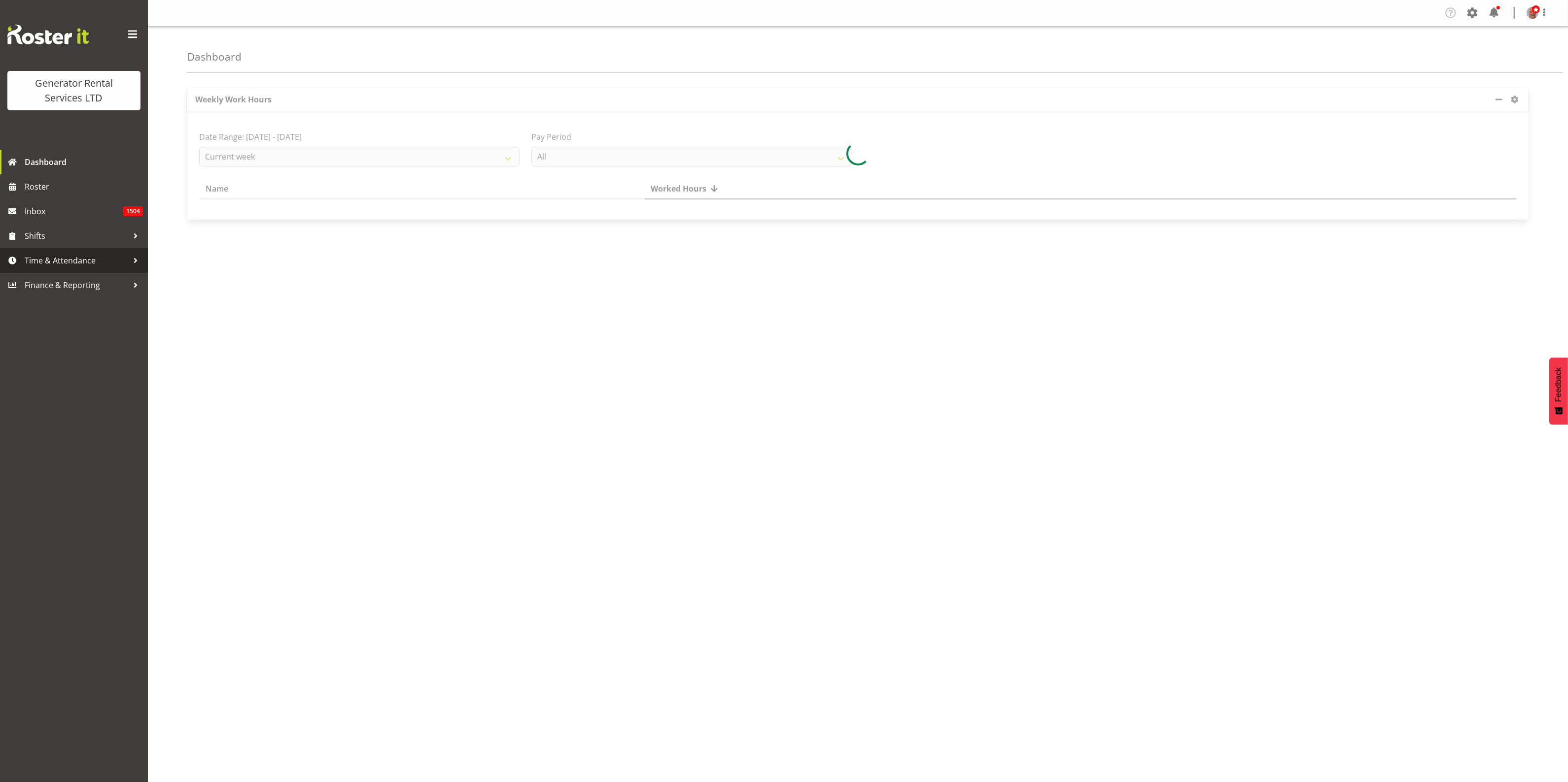
click at [40, 262] on span "Time & Attendance" at bounding box center [76, 261] width 103 height 15
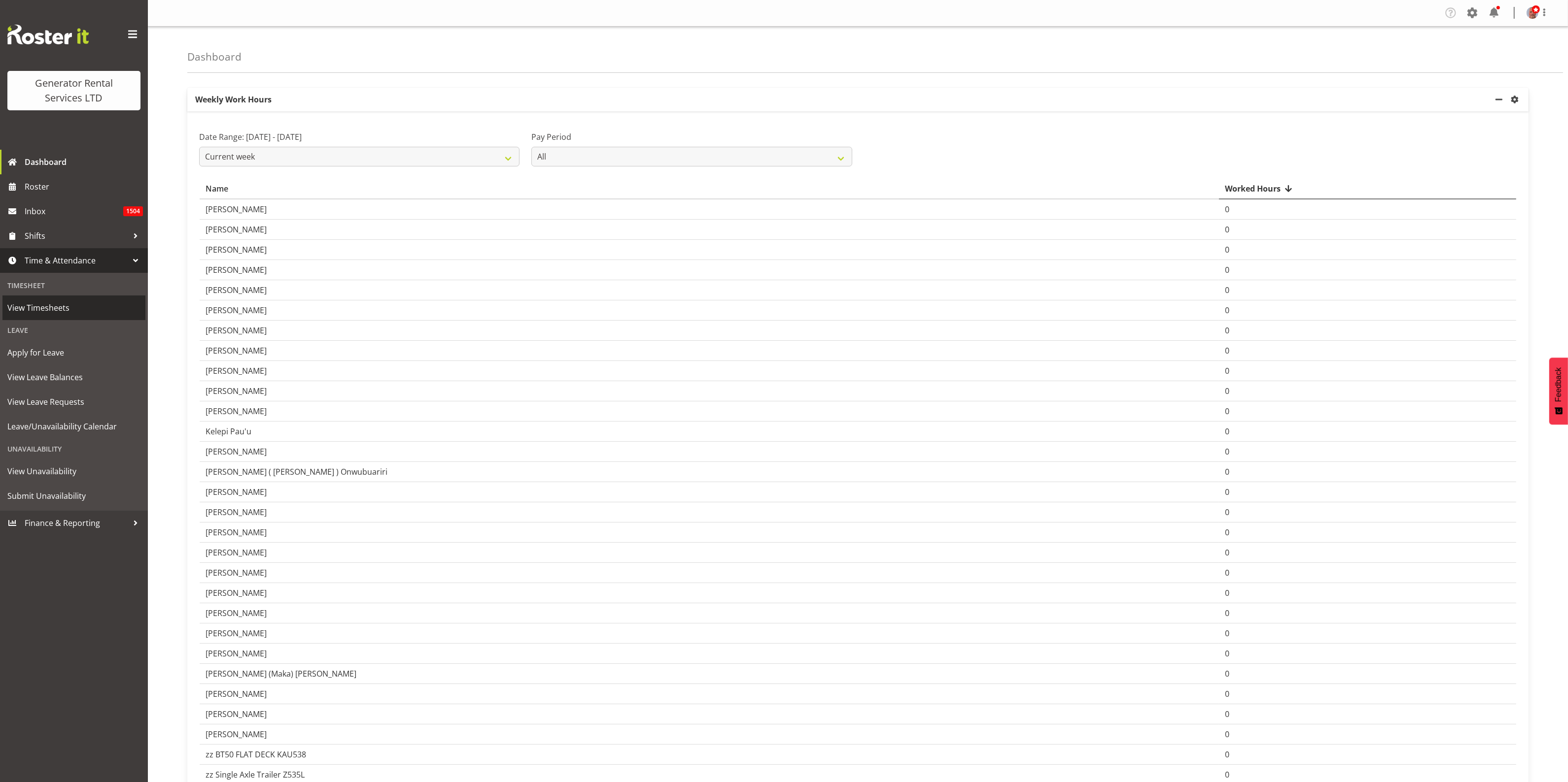
click at [39, 302] on span "View Timesheets" at bounding box center [73, 308] width 133 height 15
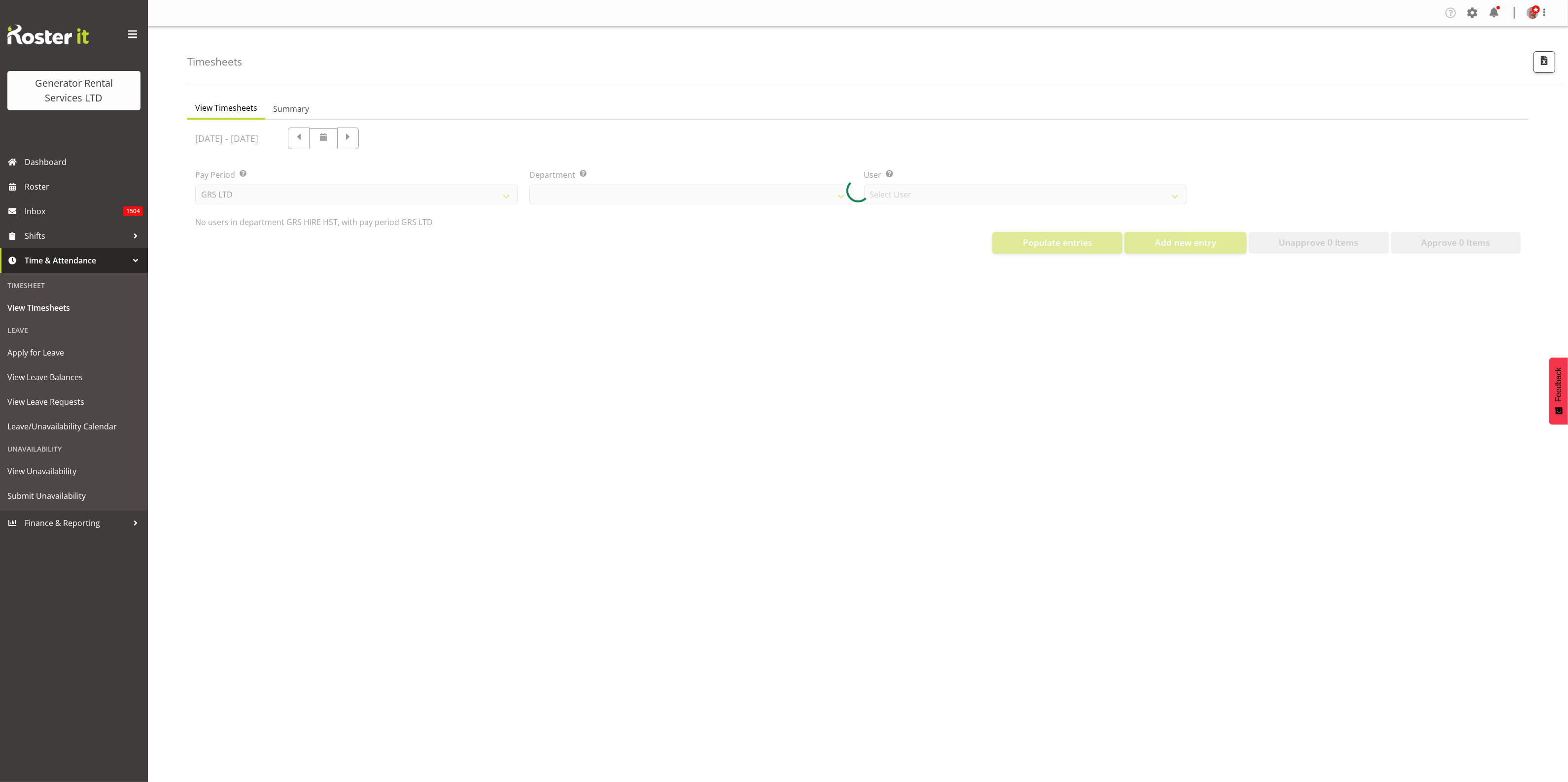
select select "22"
select select "149"
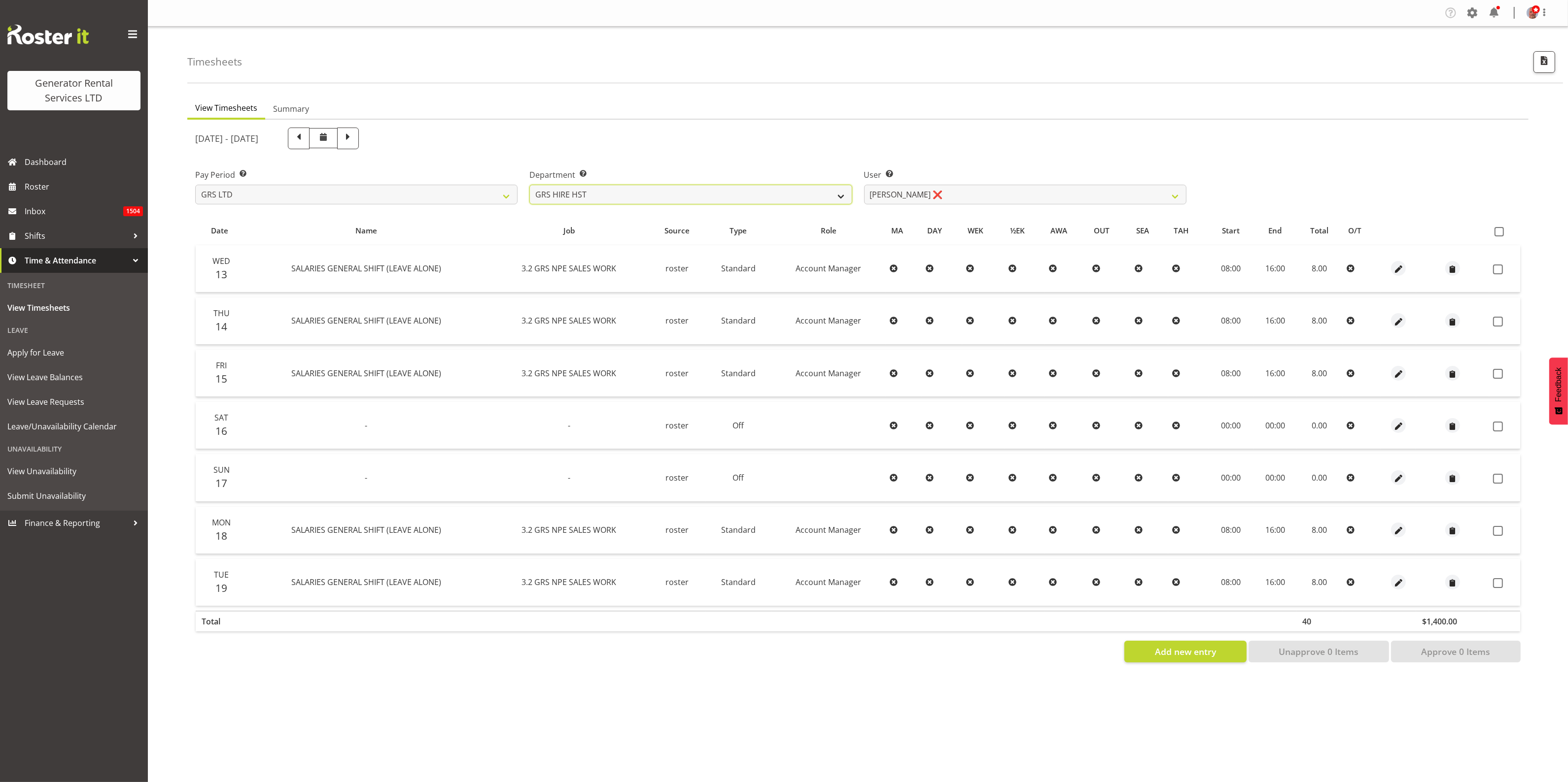
click at [814, 193] on select "GRS ADMIN AKL GRS ADMIN TGA GRS ENGINEERING AKL GRS HIRE AKL GRS HIRE HST GRS H…" at bounding box center [691, 195] width 322 height 20
select select "21"
click at [530, 185] on select "GRS ADMIN AKL GRS ADMIN TGA GRS ENGINEERING AKL GRS HIRE AKL GRS HIRE HST GRS H…" at bounding box center [691, 195] width 322 height 20
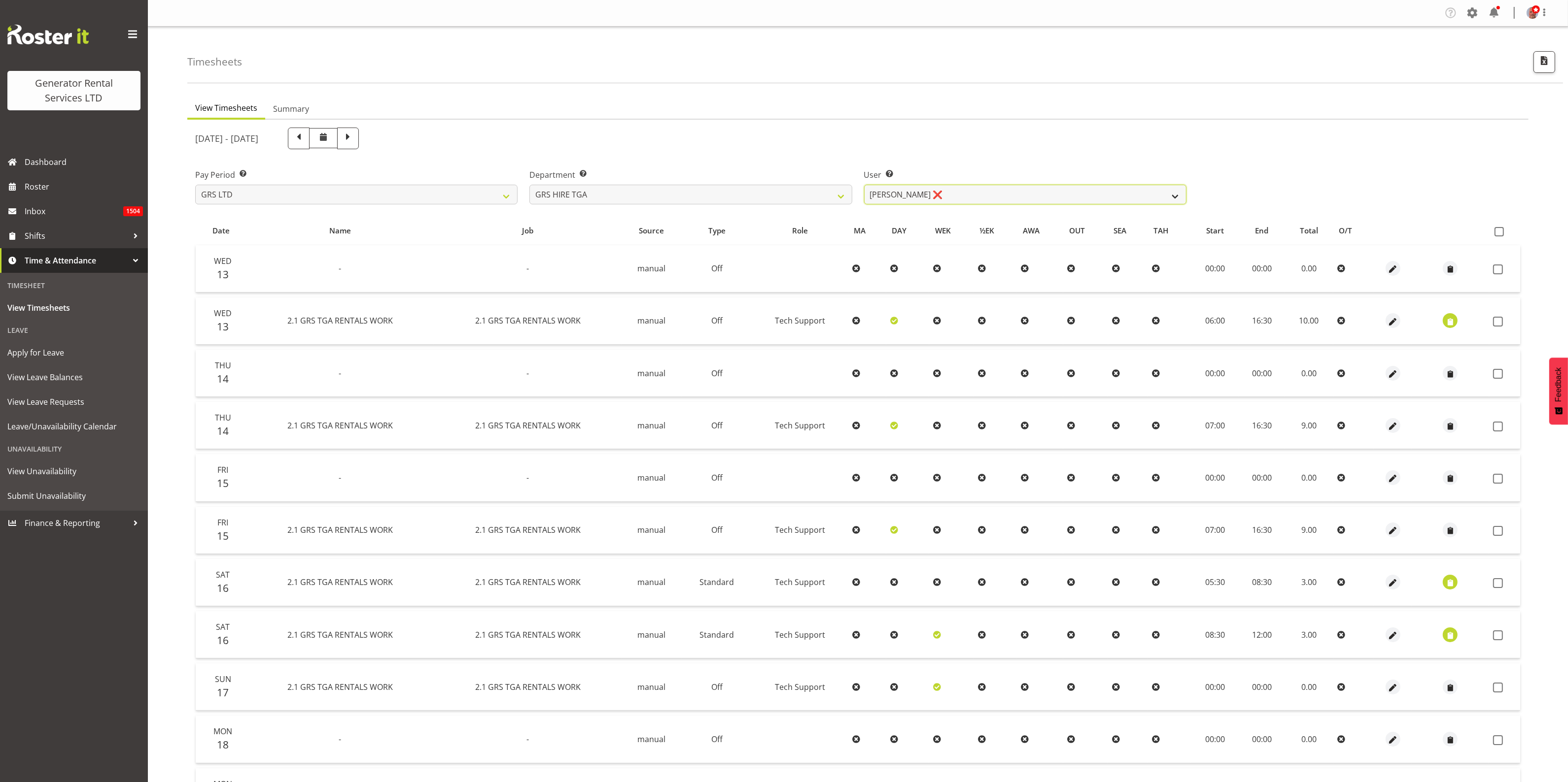
click at [999, 191] on select "[PERSON_NAME] ❌ [PERSON_NAME] ❌ [PERSON_NAME] ❌ [PERSON_NAME] ❌ [PERSON_NAME] ❌" at bounding box center [1025, 195] width 322 height 20
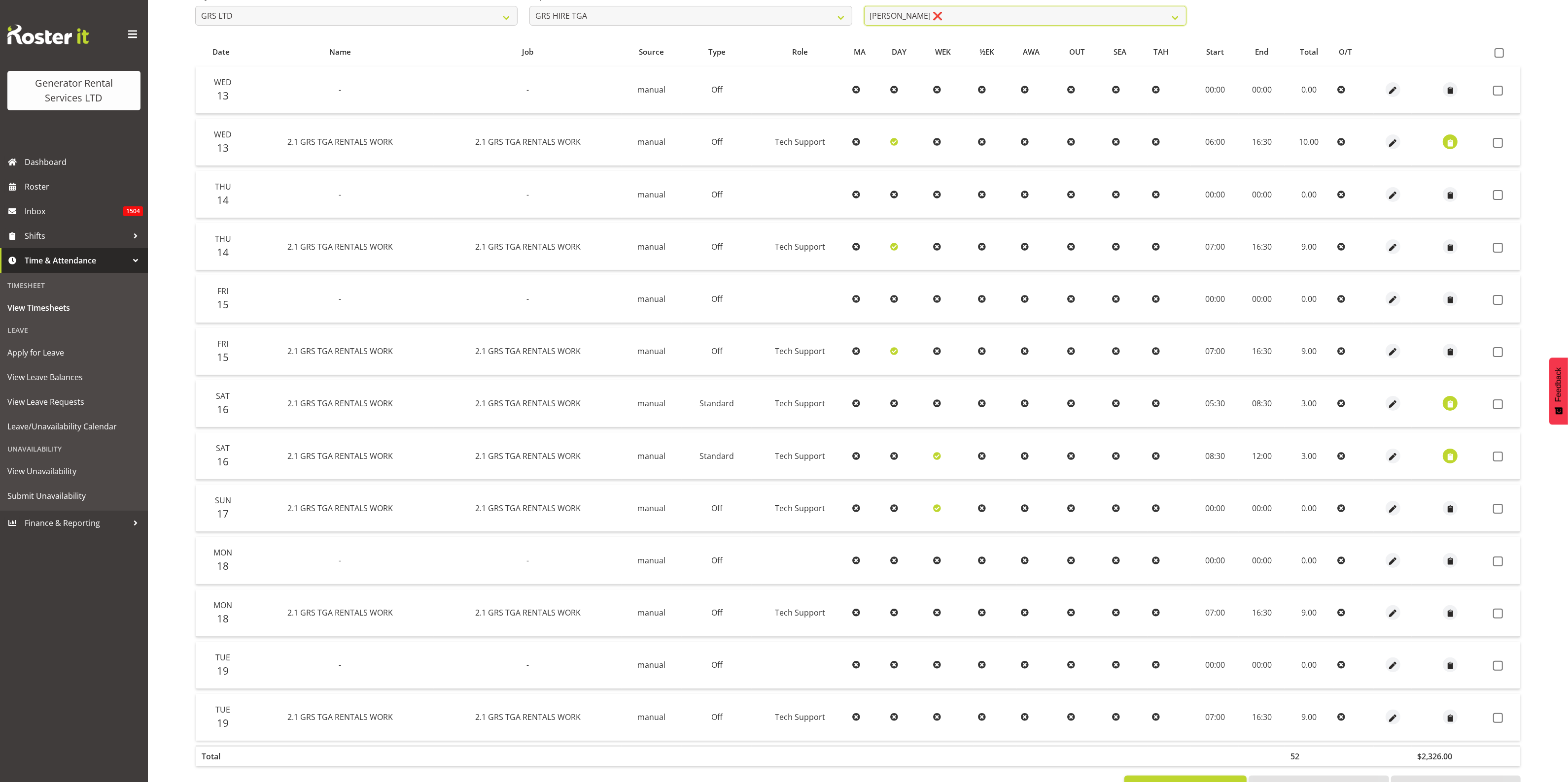
scroll to position [181, 0]
click at [1447, 400] on span "button" at bounding box center [1450, 403] width 12 height 12
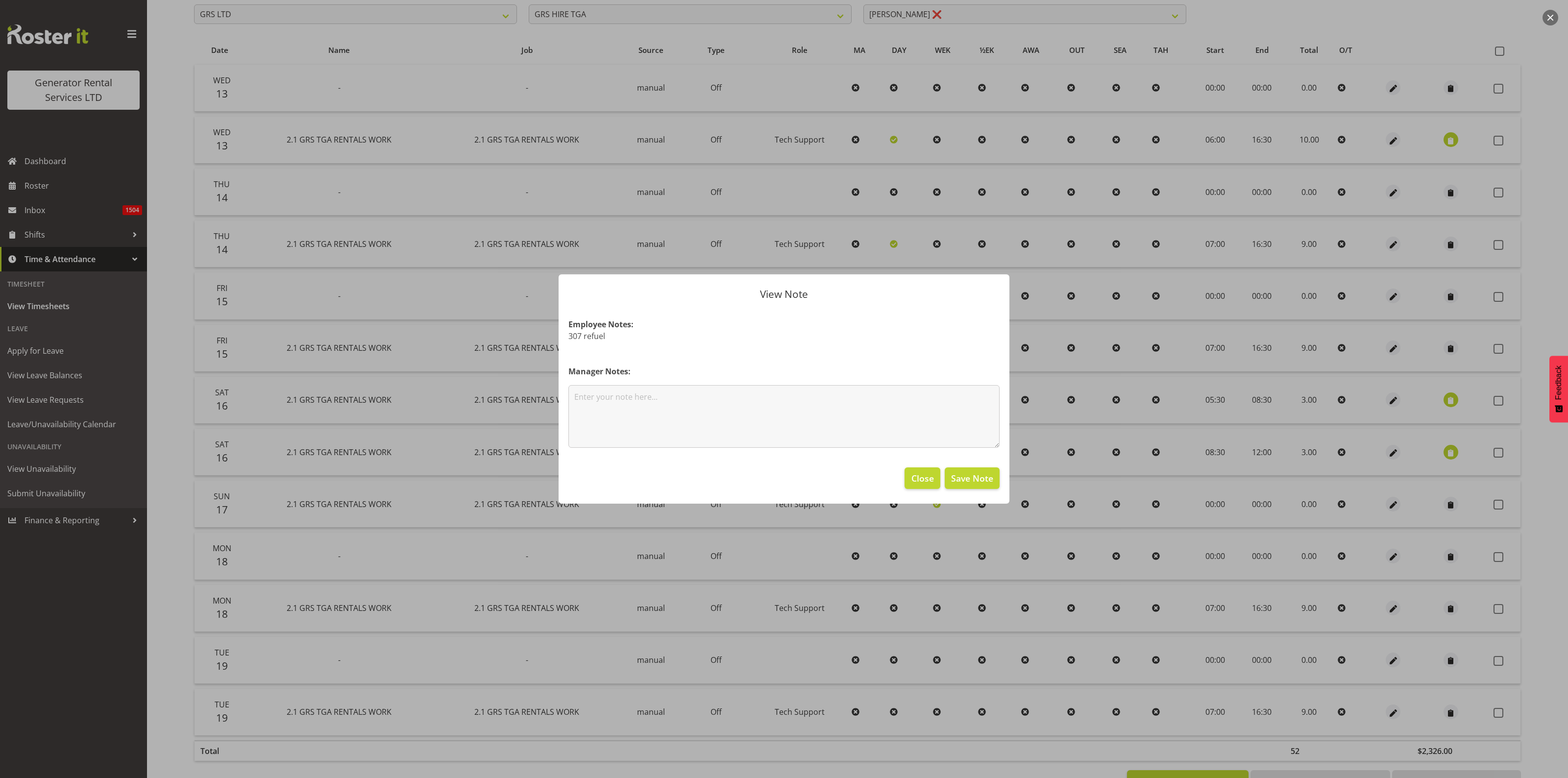
click at [1451, 449] on div at bounding box center [784, 389] width 1568 height 778
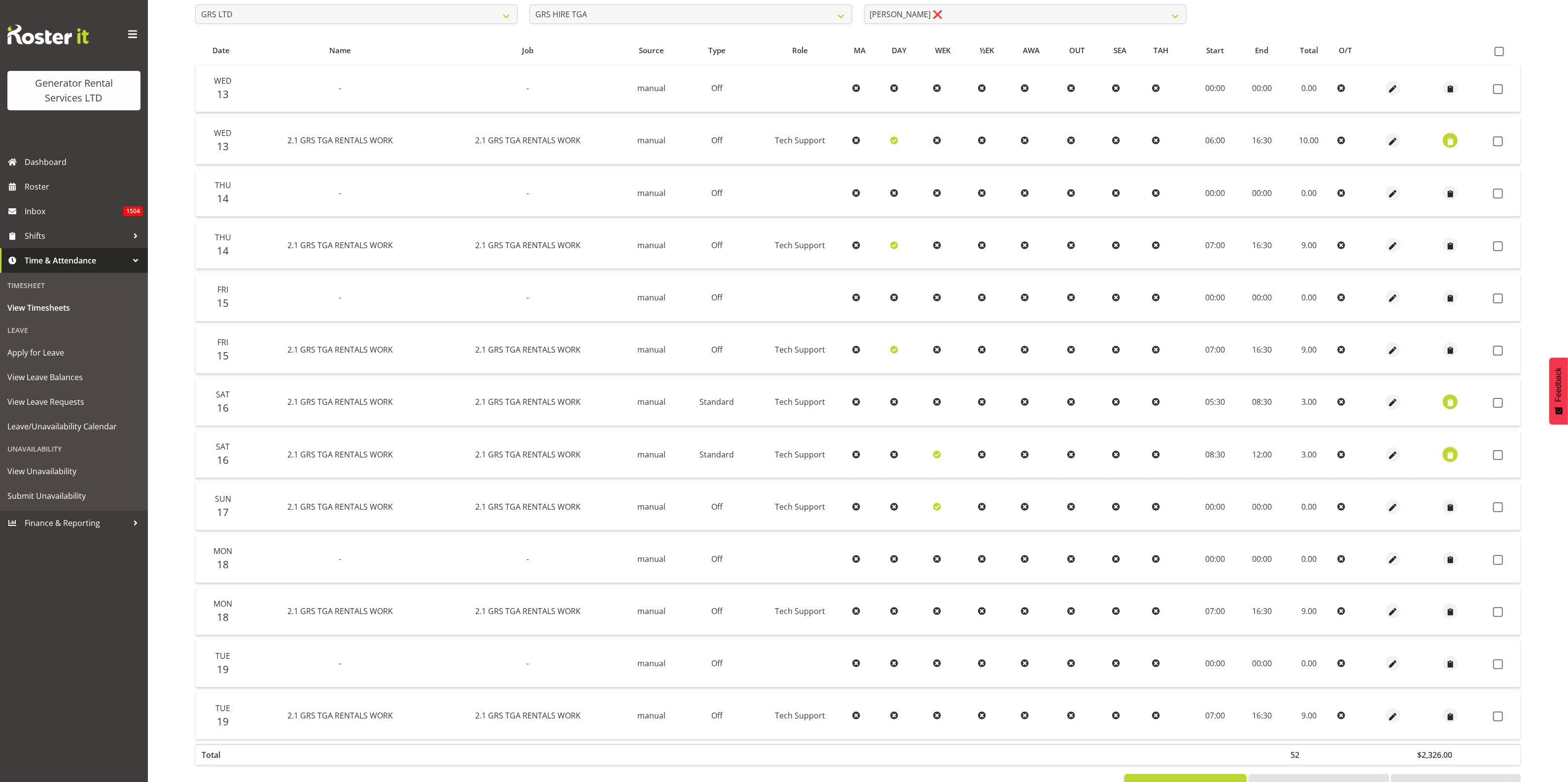
click at [1453, 452] on span "button" at bounding box center [1450, 455] width 12 height 12
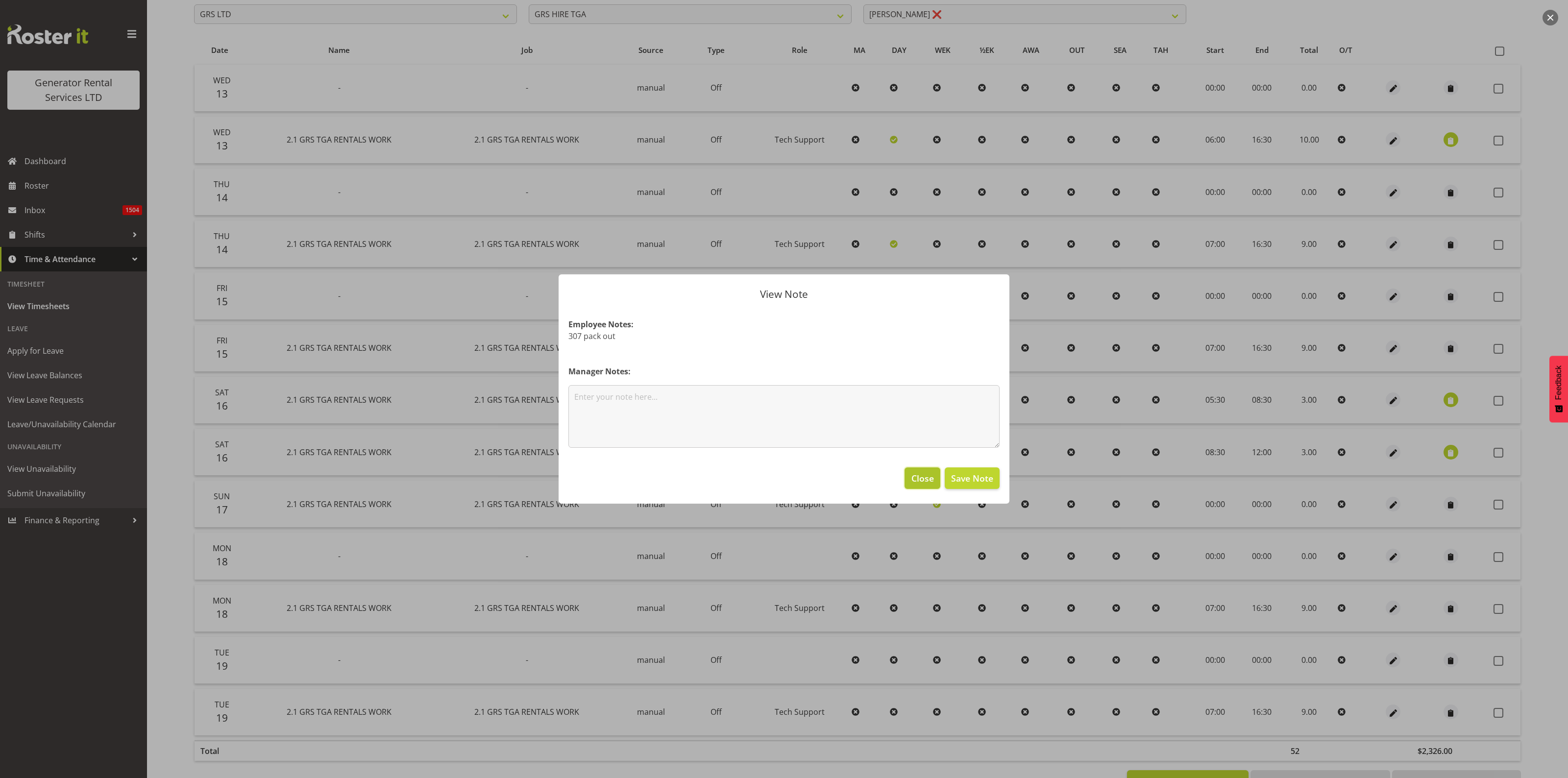
click at [928, 485] on button "Close" at bounding box center [922, 478] width 35 height 21
